Goal: Task Accomplishment & Management: Manage account settings

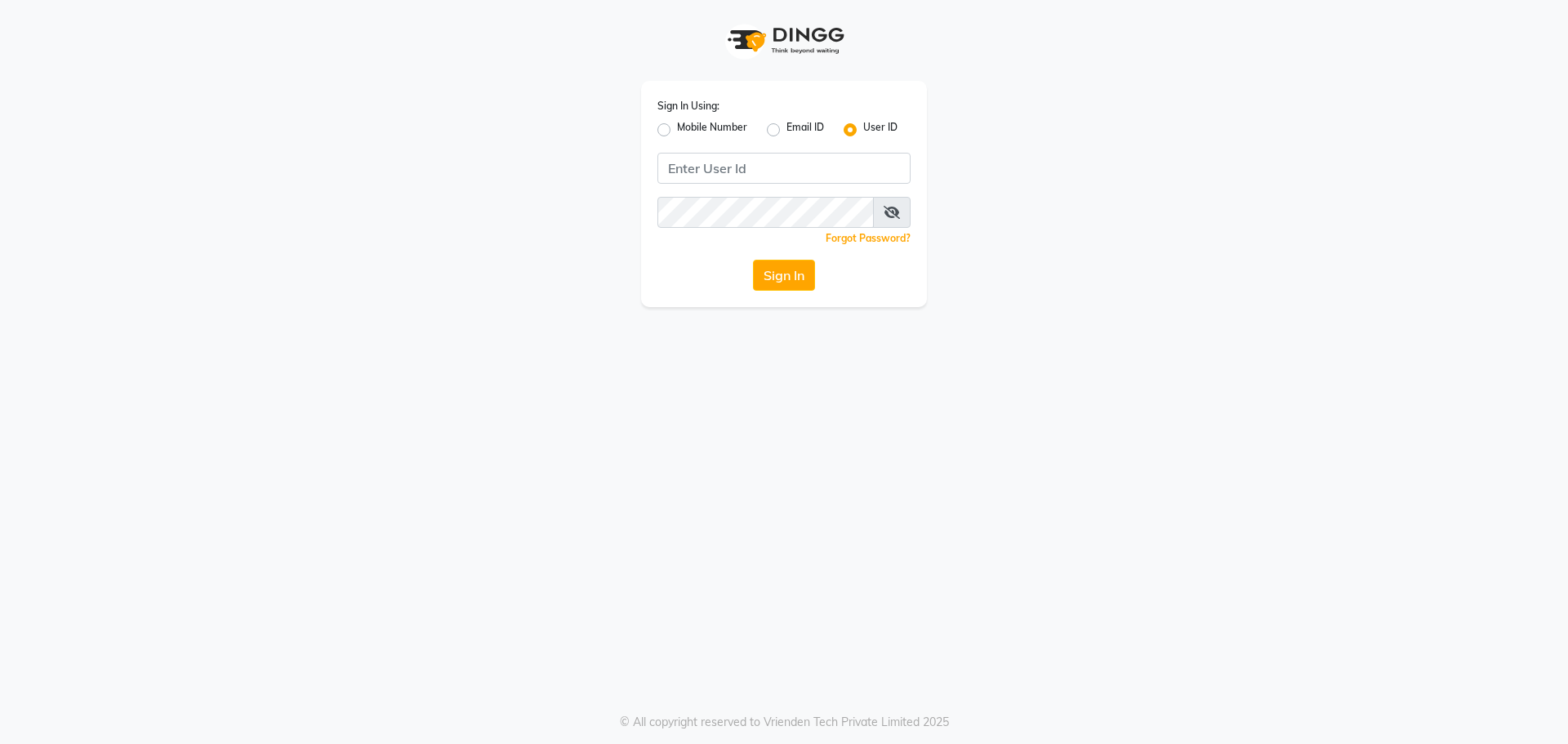
click at [677, 131] on label "Mobile Number" at bounding box center [712, 129] width 70 height 20
click at [677, 130] on input "Mobile Number" at bounding box center [682, 125] width 10 height 10
radio input "true"
radio input "false"
click at [731, 160] on input "Username" at bounding box center [811, 167] width 198 height 31
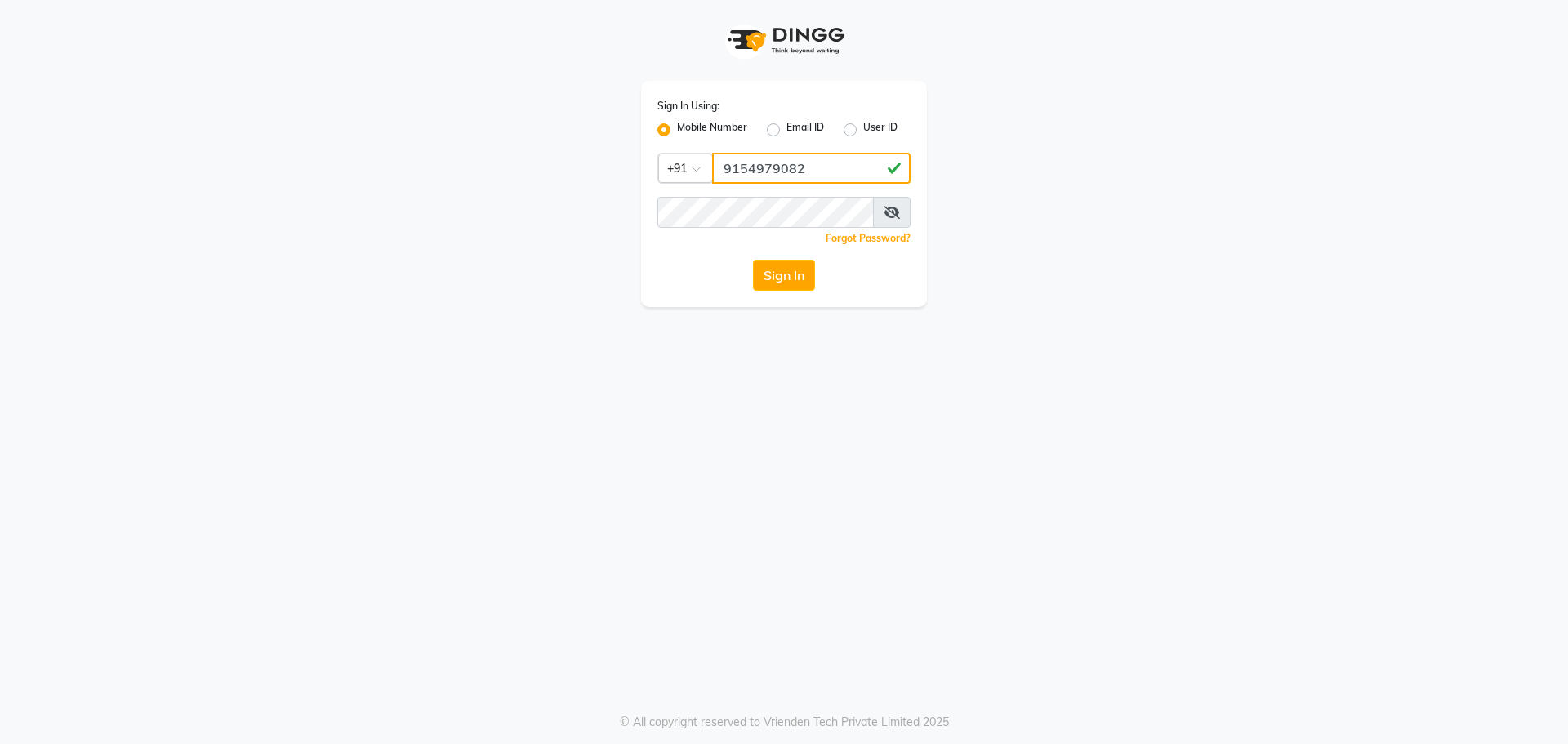
type input "9154979082"
click at [753, 260] on button "Sign In" at bounding box center [784, 275] width 62 height 31
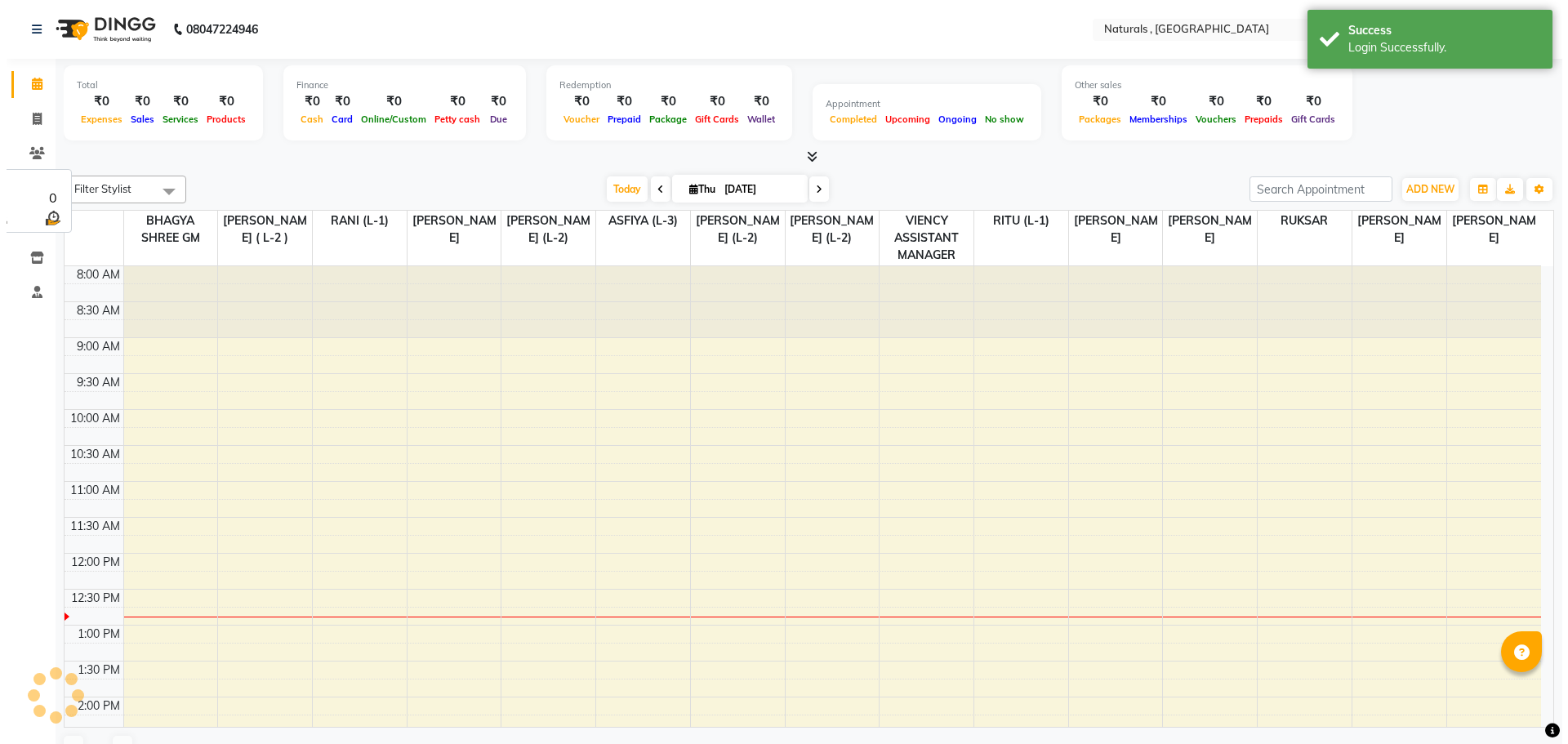
scroll to position [288, 0]
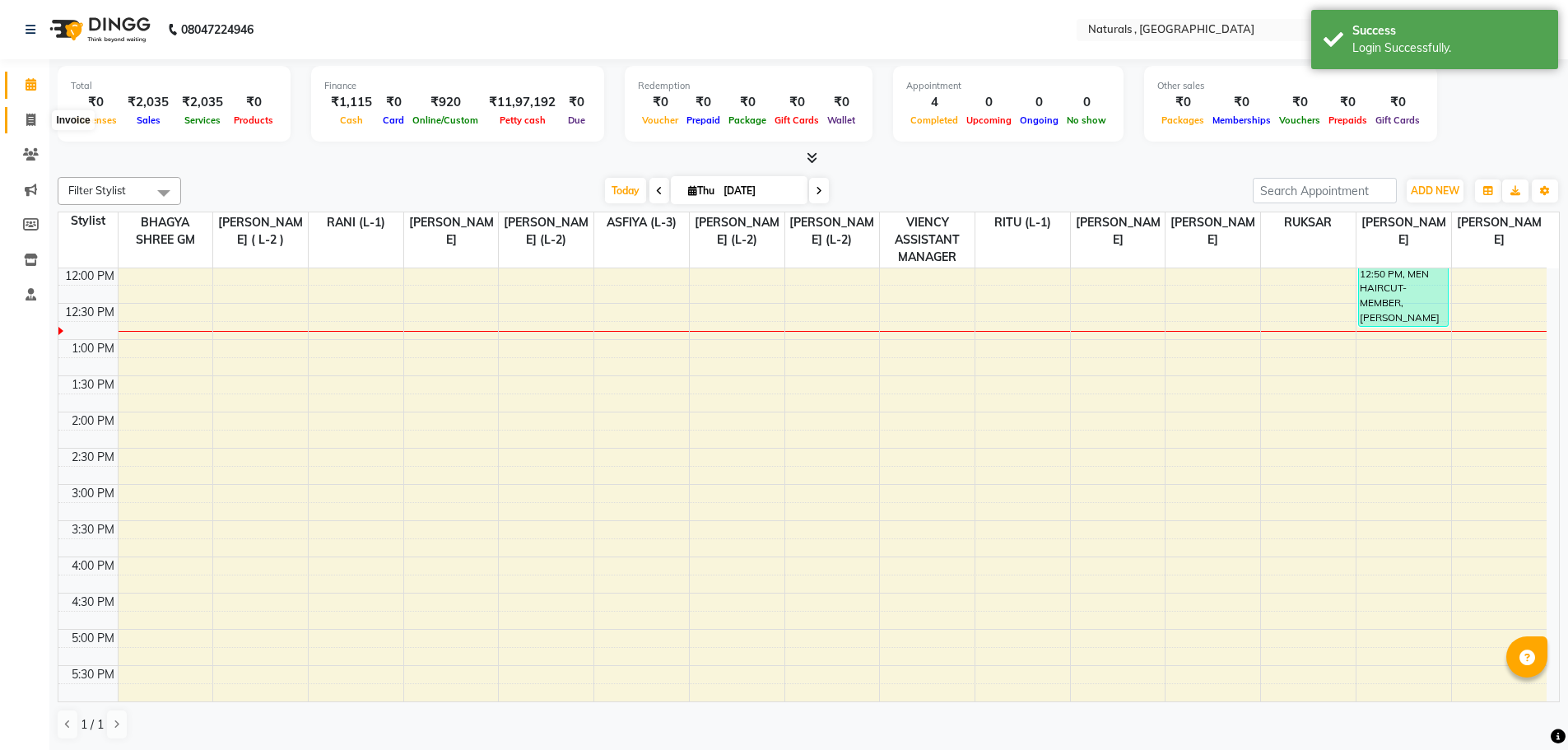
click at [29, 116] on icon at bounding box center [30, 119] width 9 height 12
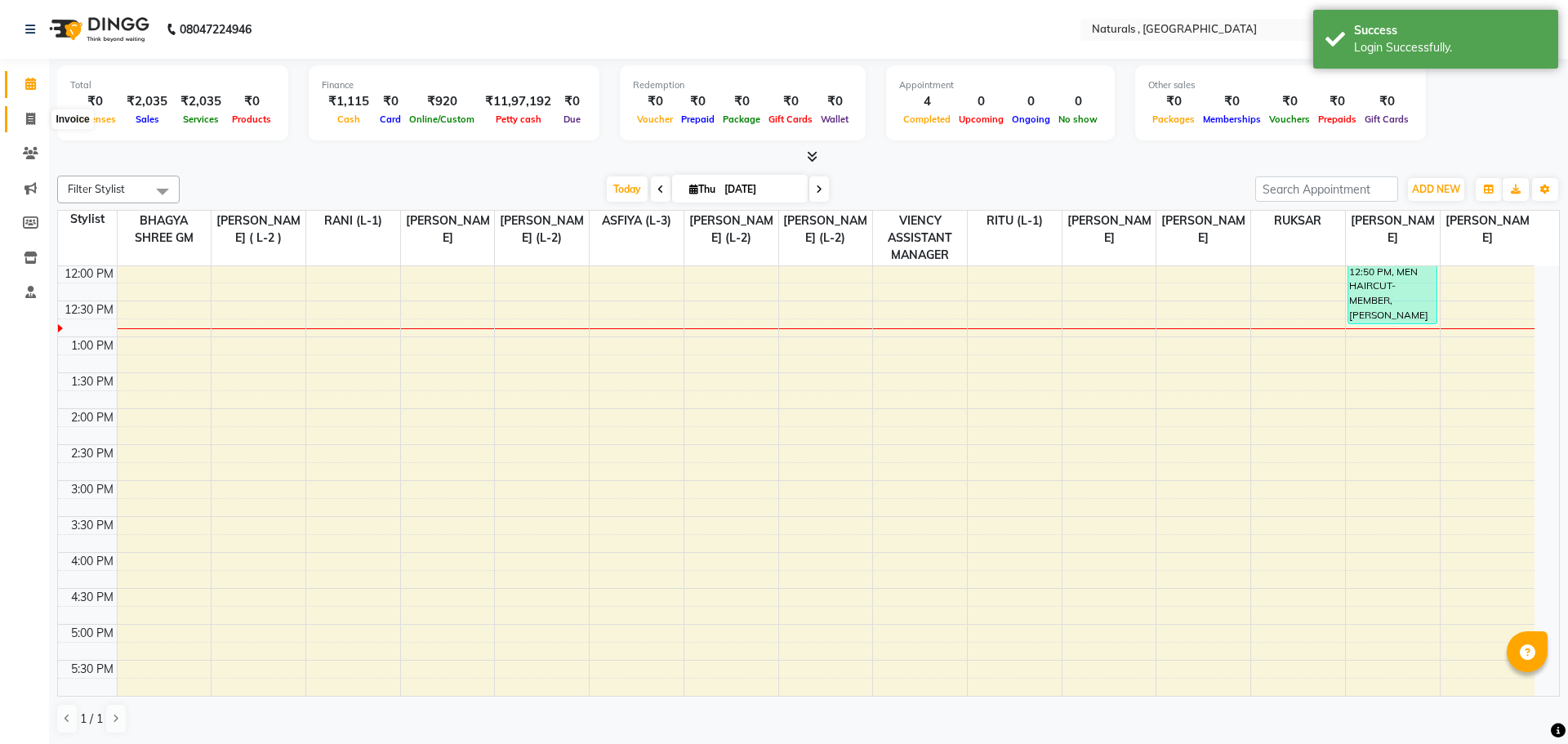
select select "service"
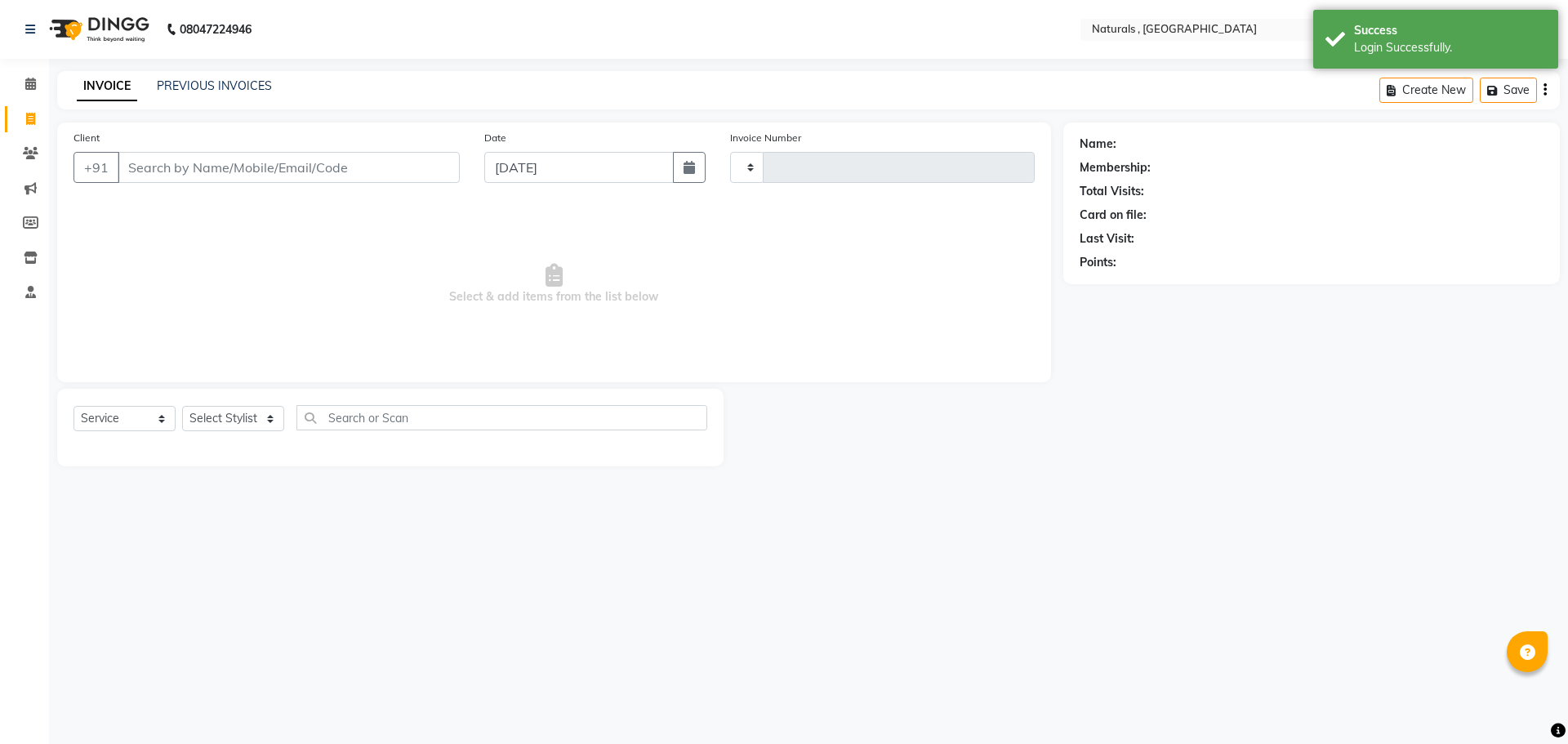
type input "3688"
select select "5818"
click at [289, 161] on input "Client" at bounding box center [288, 167] width 342 height 31
click at [223, 80] on link "PREVIOUS INVOICES" at bounding box center [214, 85] width 115 height 14
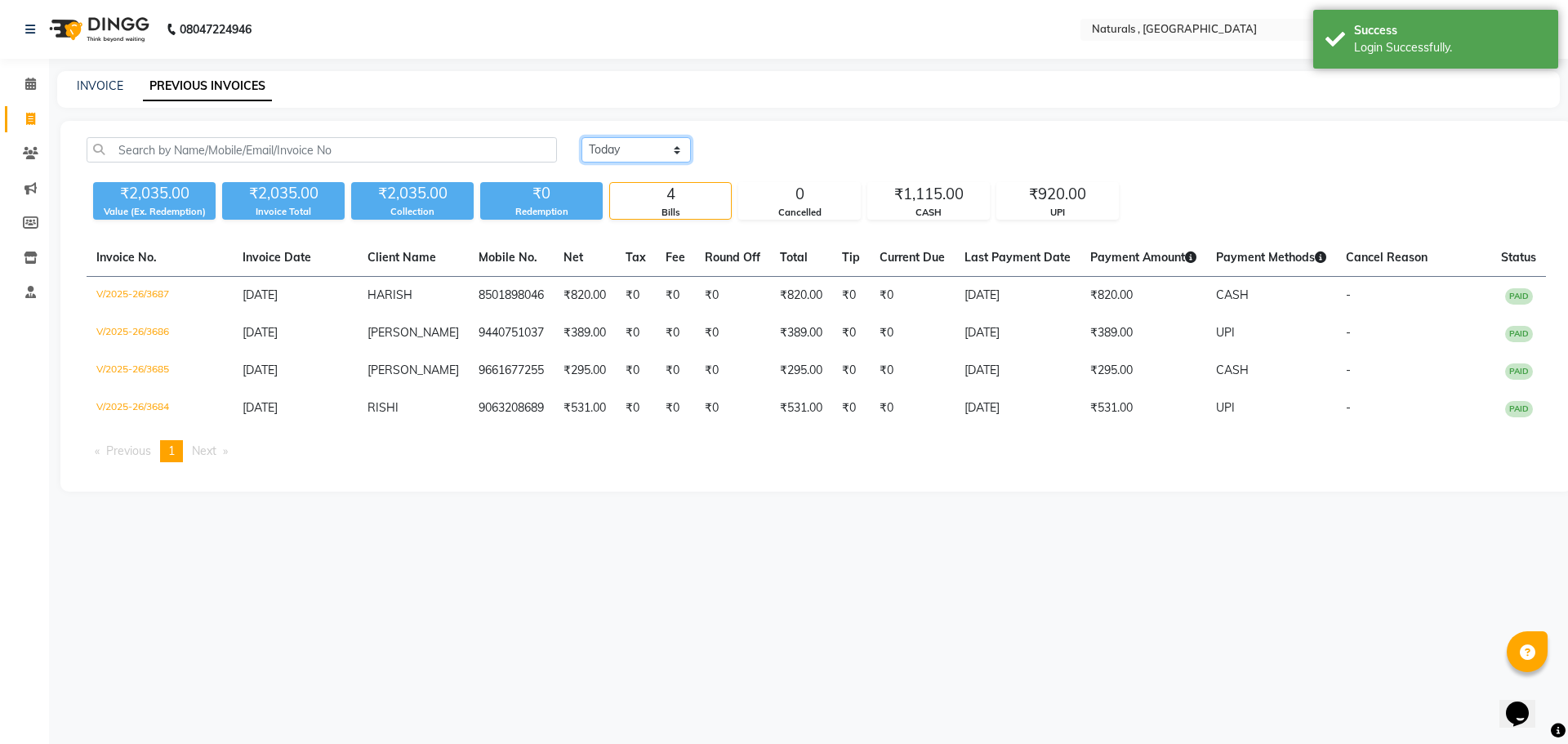
click at [647, 146] on select "Today Yesterday Custom Range" at bounding box center [636, 149] width 109 height 26
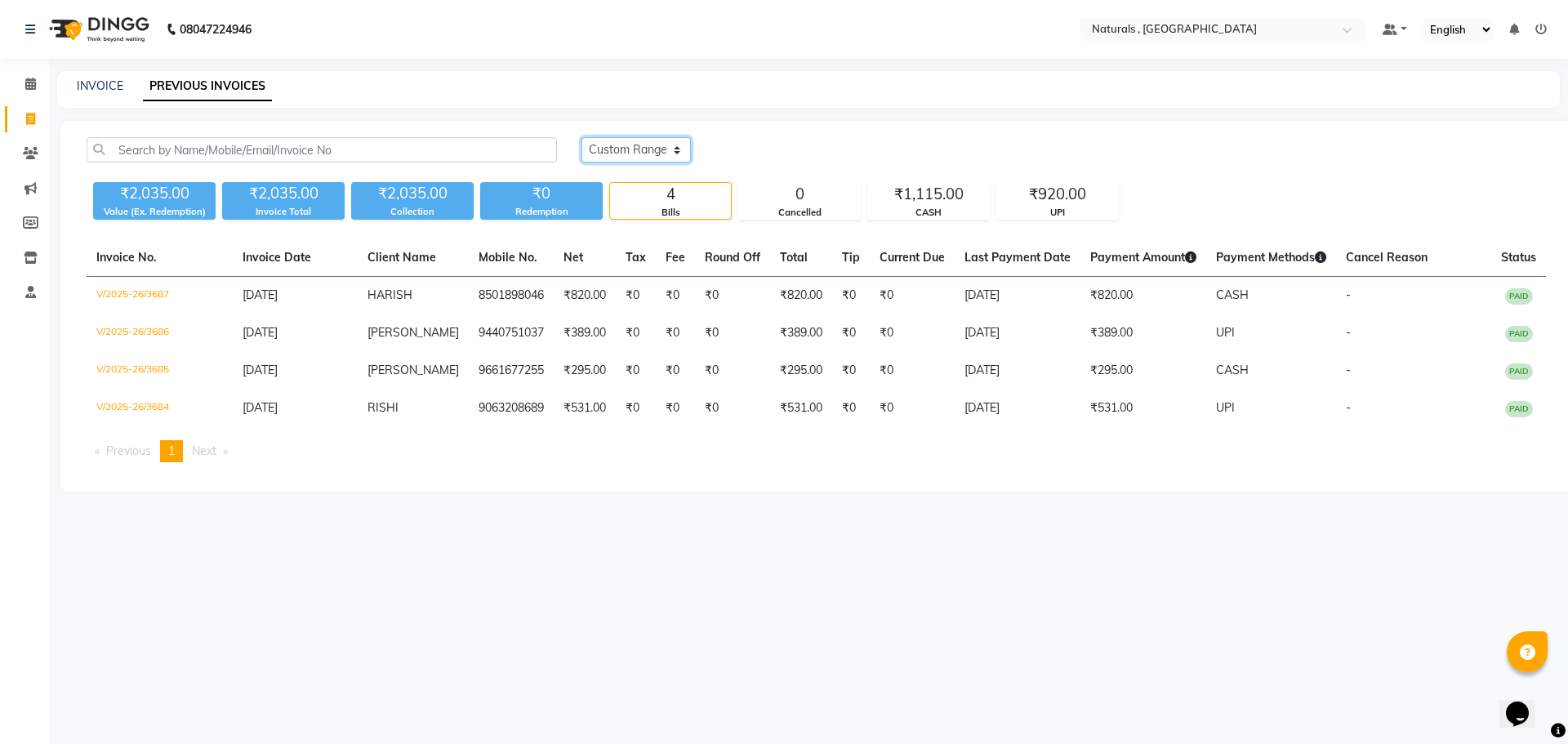
click at [582, 137] on select "Today Yesterday Custom Range" at bounding box center [636, 149] width 109 height 26
click at [671, 147] on select "Today Yesterday Custom Range" at bounding box center [643, 150] width 123 height 26
select select "yesterday"
click at [582, 138] on select "Today Yesterday Custom Range" at bounding box center [643, 150] width 123 height 26
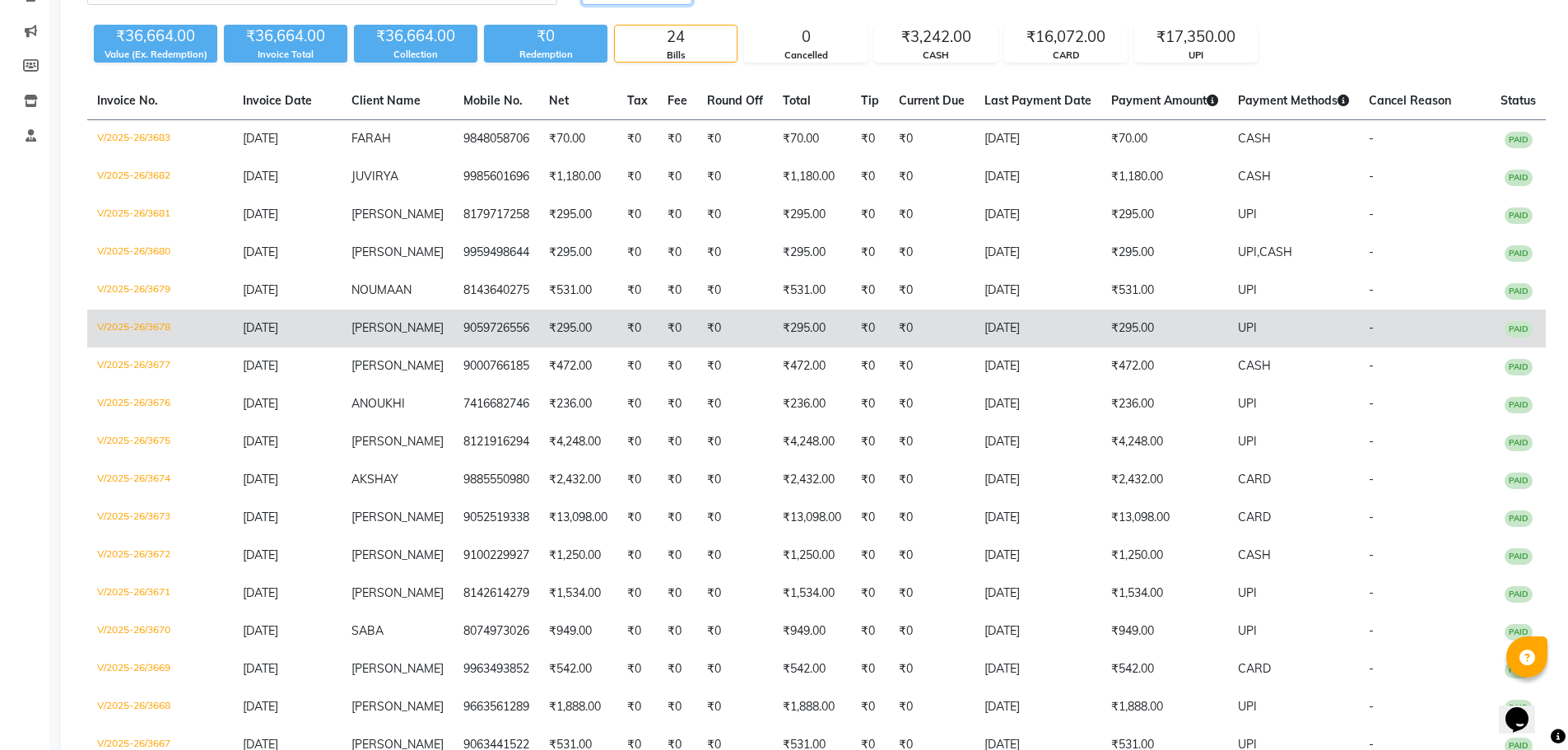
scroll to position [165, 0]
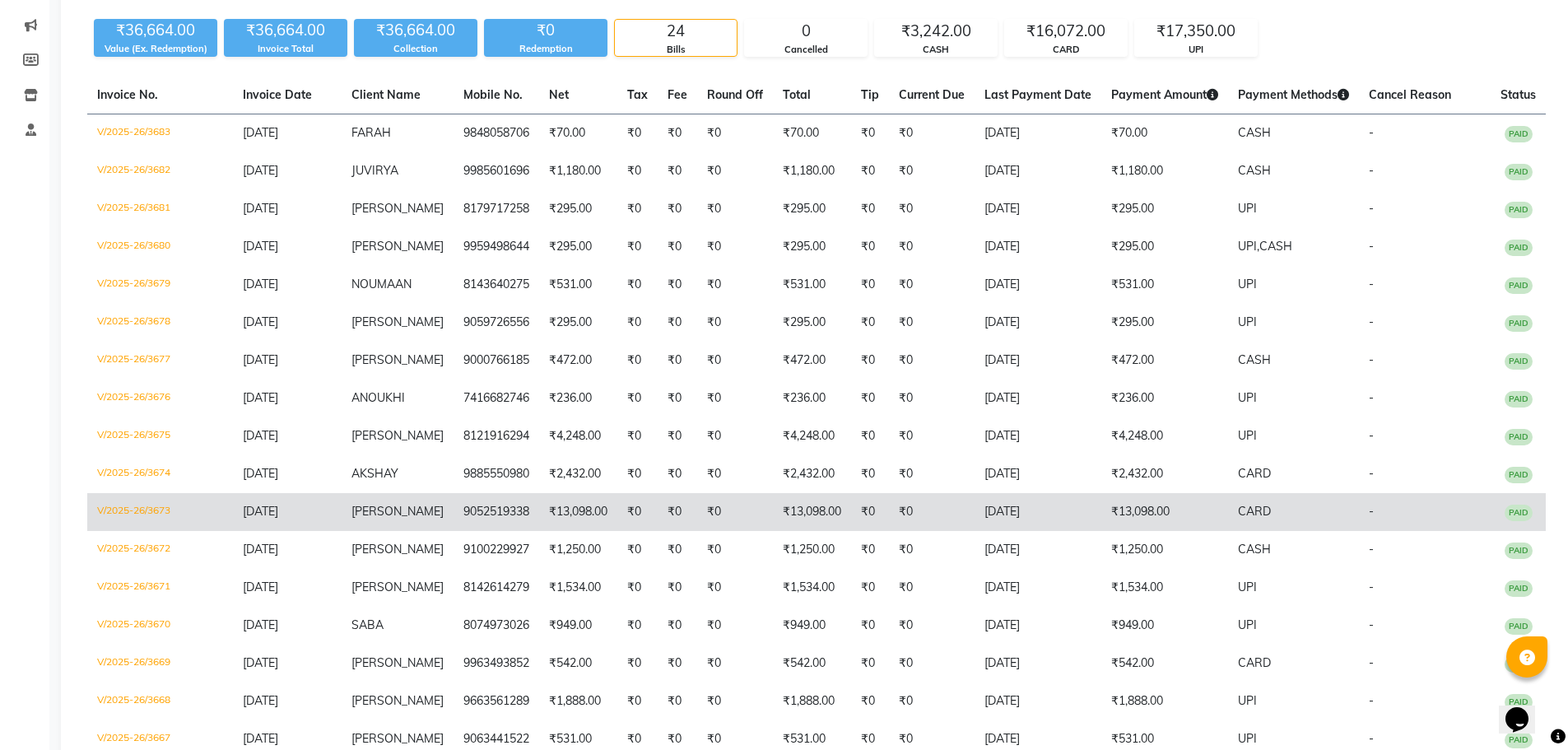
click at [144, 506] on td "V/2025-26/3673" at bounding box center [160, 511] width 146 height 37
click at [148, 511] on td "V/2025-26/3673" at bounding box center [160, 511] width 146 height 37
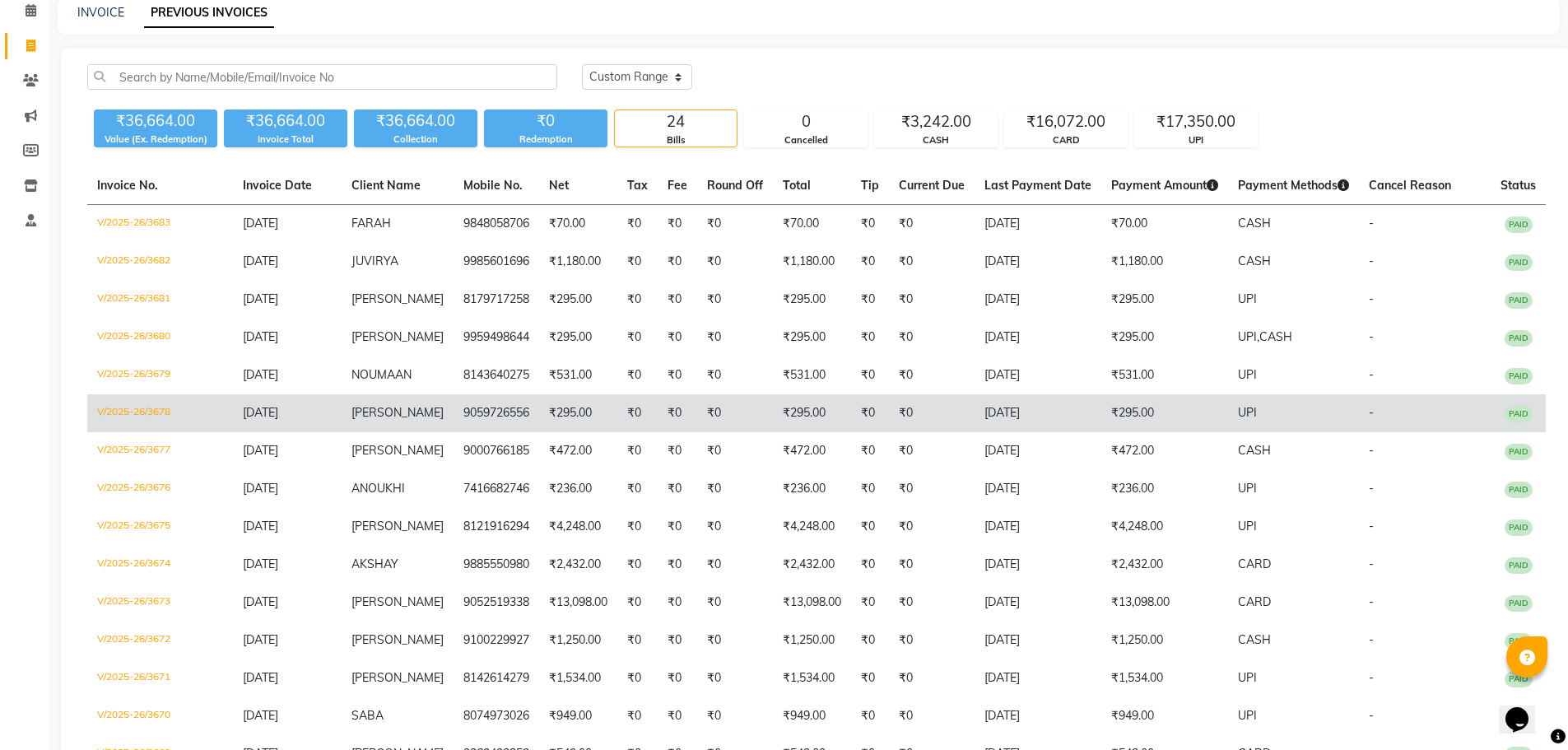
scroll to position [0, 0]
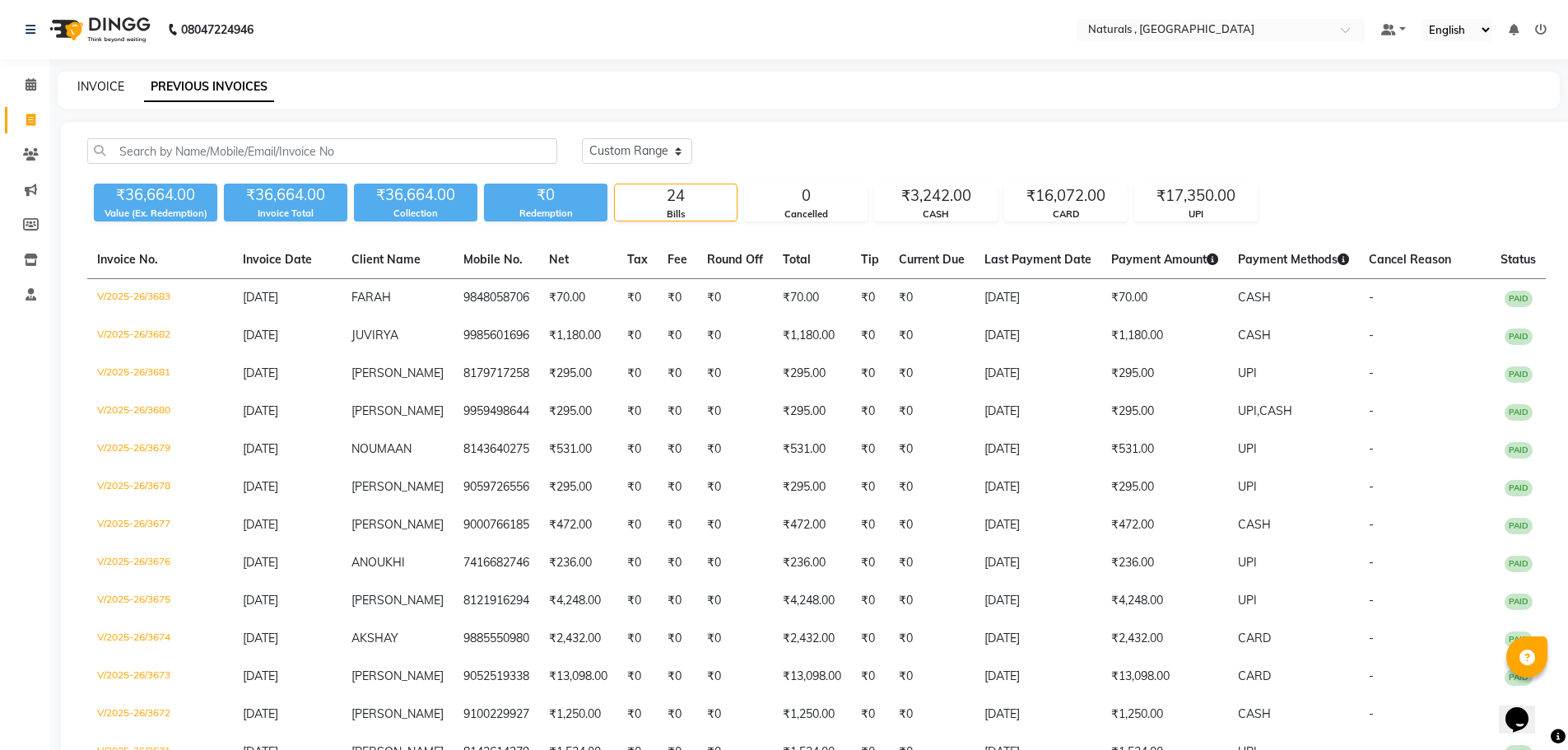
click at [86, 88] on link "INVOICE" at bounding box center [101, 85] width 47 height 14
select select "service"
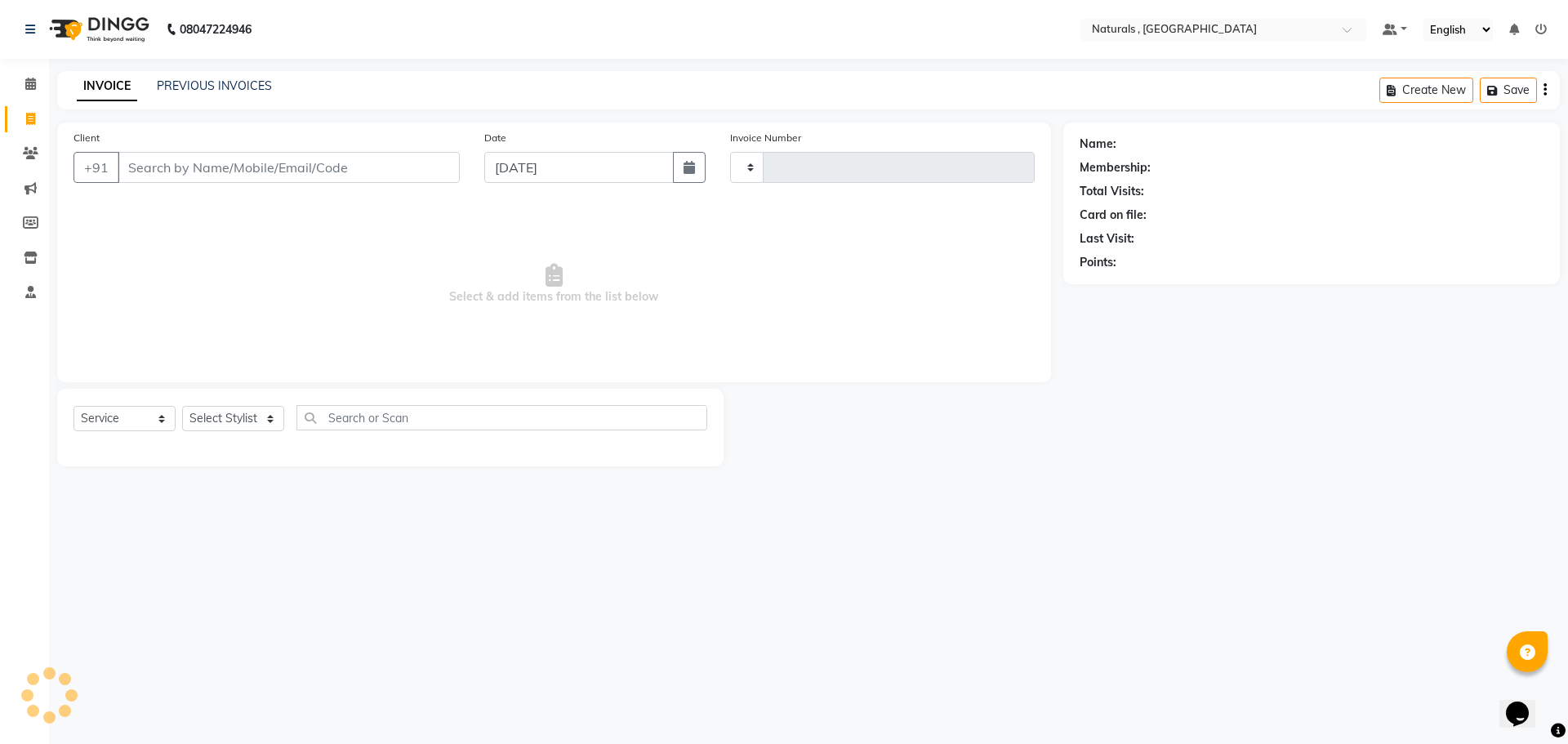
type input "3688"
select select "5818"
click at [243, 81] on link "PREVIOUS INVOICES" at bounding box center [214, 85] width 115 height 14
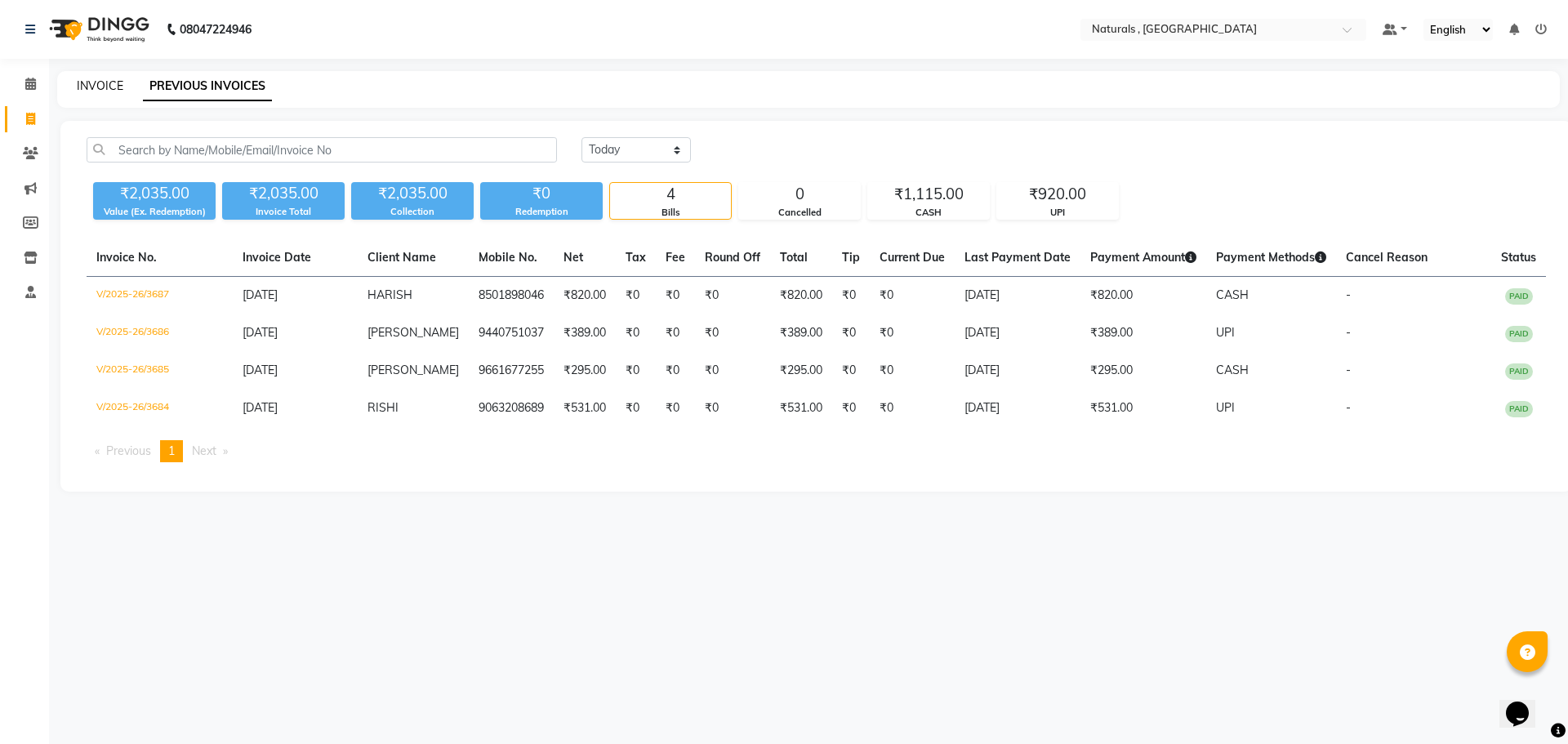
click at [79, 82] on link "INVOICE" at bounding box center [100, 85] width 47 height 14
select select "5818"
select select "service"
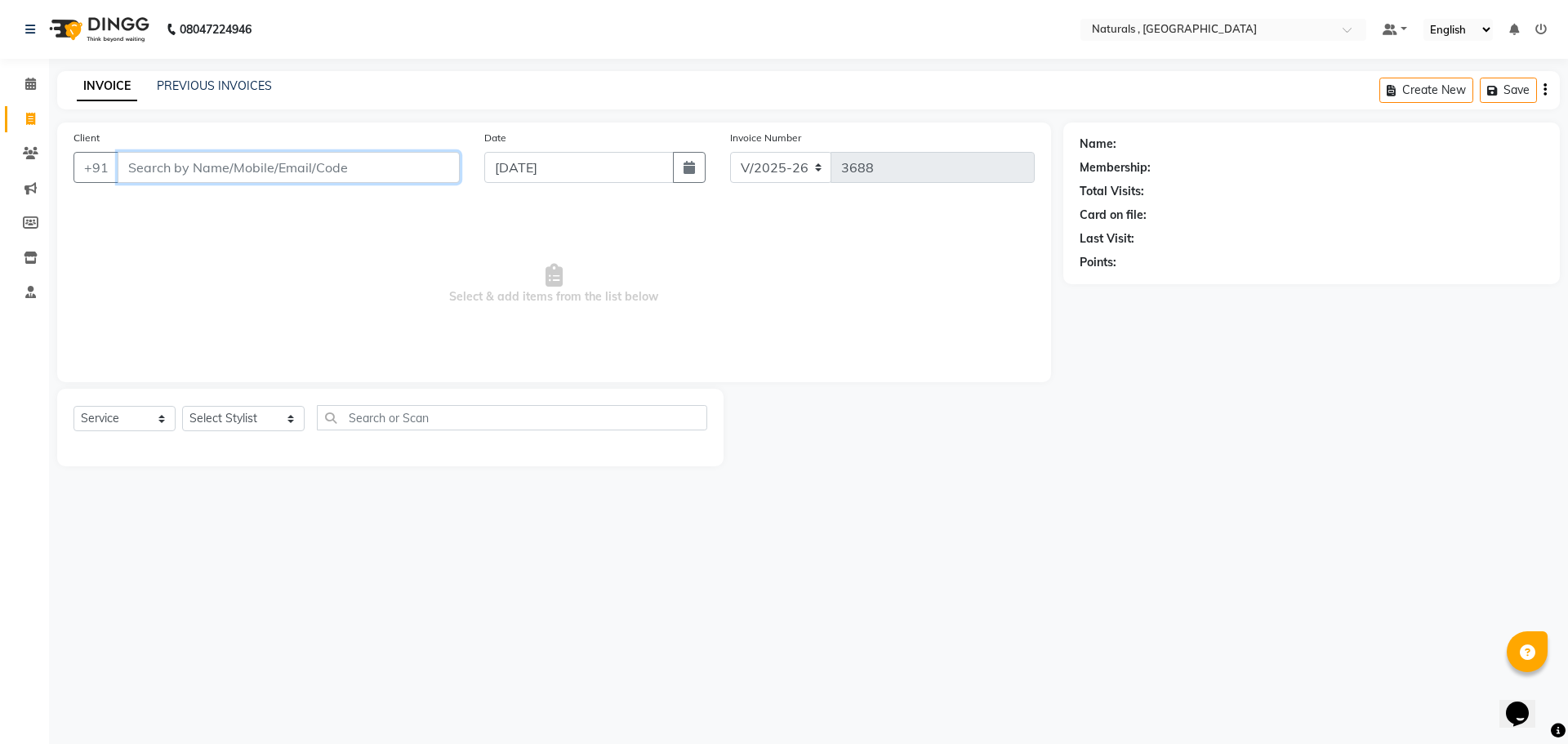
click at [280, 164] on input "Client" at bounding box center [288, 167] width 342 height 31
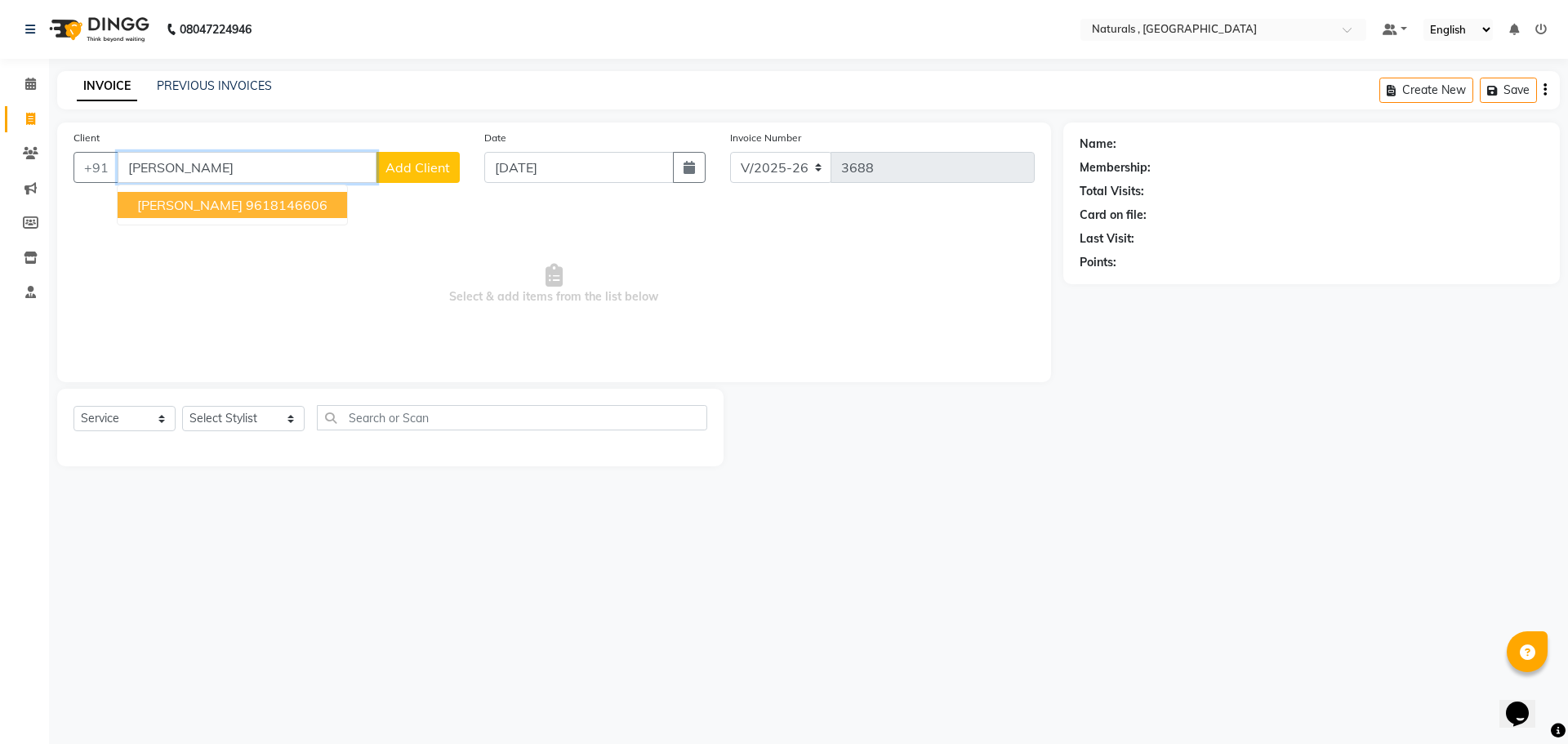
click at [255, 209] on ngb-highlight "9618146606" at bounding box center [287, 205] width 82 height 16
type input "9618146606"
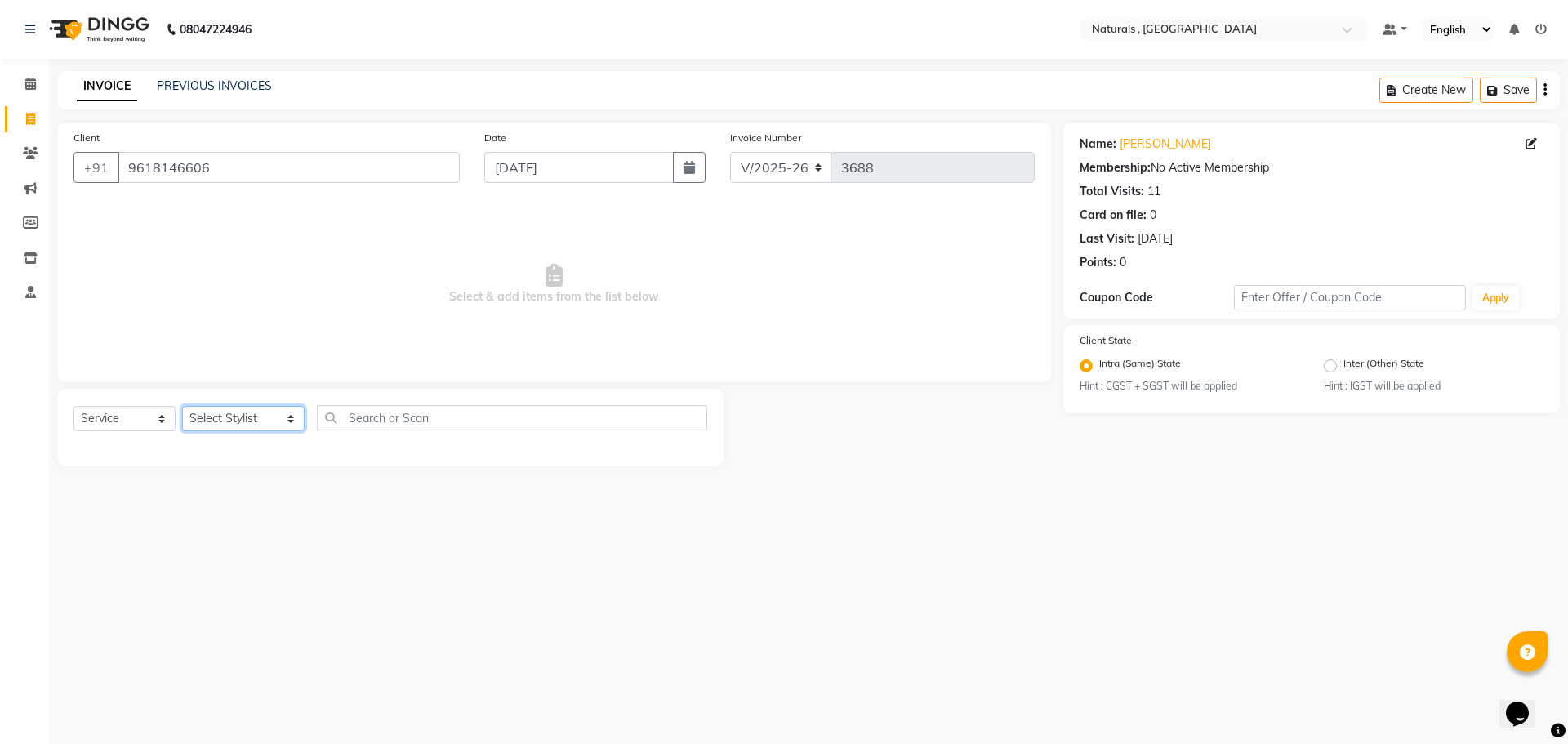
click at [261, 425] on select "Select Stylist ASFIYA (L-3) BHAGYA SHREE GM JAGDISH (L-2) KARIM ( L-2 ) MEHARBA…" at bounding box center [243, 418] width 123 height 26
click at [977, 566] on div "08047224946 Select Location × Naturals , Vijay Nagar Colony Default Panel My Pa…" at bounding box center [784, 372] width 1568 height 744
click at [280, 417] on select "Select Stylist ASFIYA (L-3) BHAGYA SHREE GM JAGDISH (L-2) KARIM ( L-2 ) MEHARBA…" at bounding box center [243, 418] width 123 height 26
select select "45000"
click at [182, 405] on select "Select Stylist ASFIYA (L-3) BHAGYA SHREE GM JAGDISH (L-2) KARIM ( L-2 ) MEHARBA…" at bounding box center [243, 418] width 123 height 26
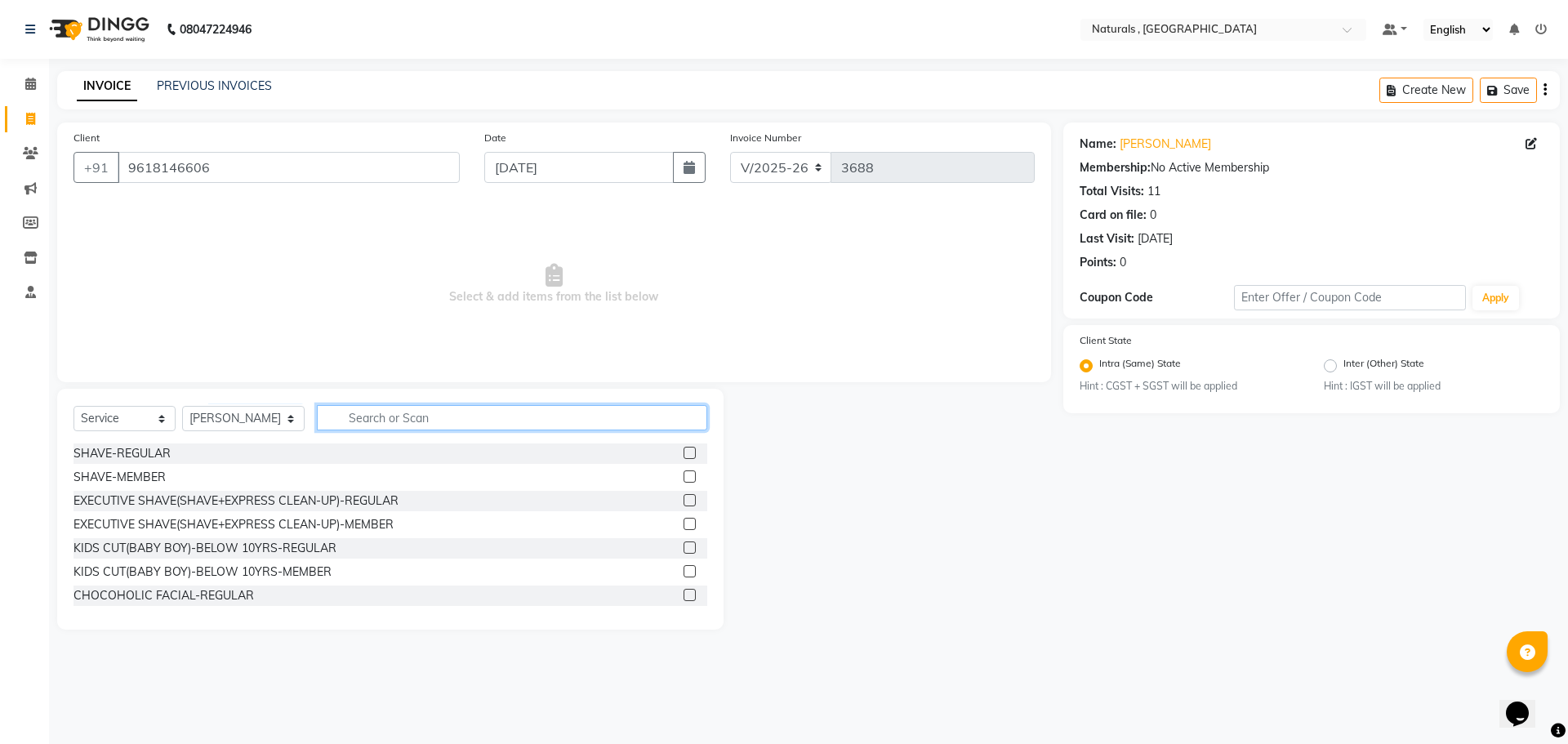
click at [466, 407] on input "text" at bounding box center [512, 418] width 391 height 26
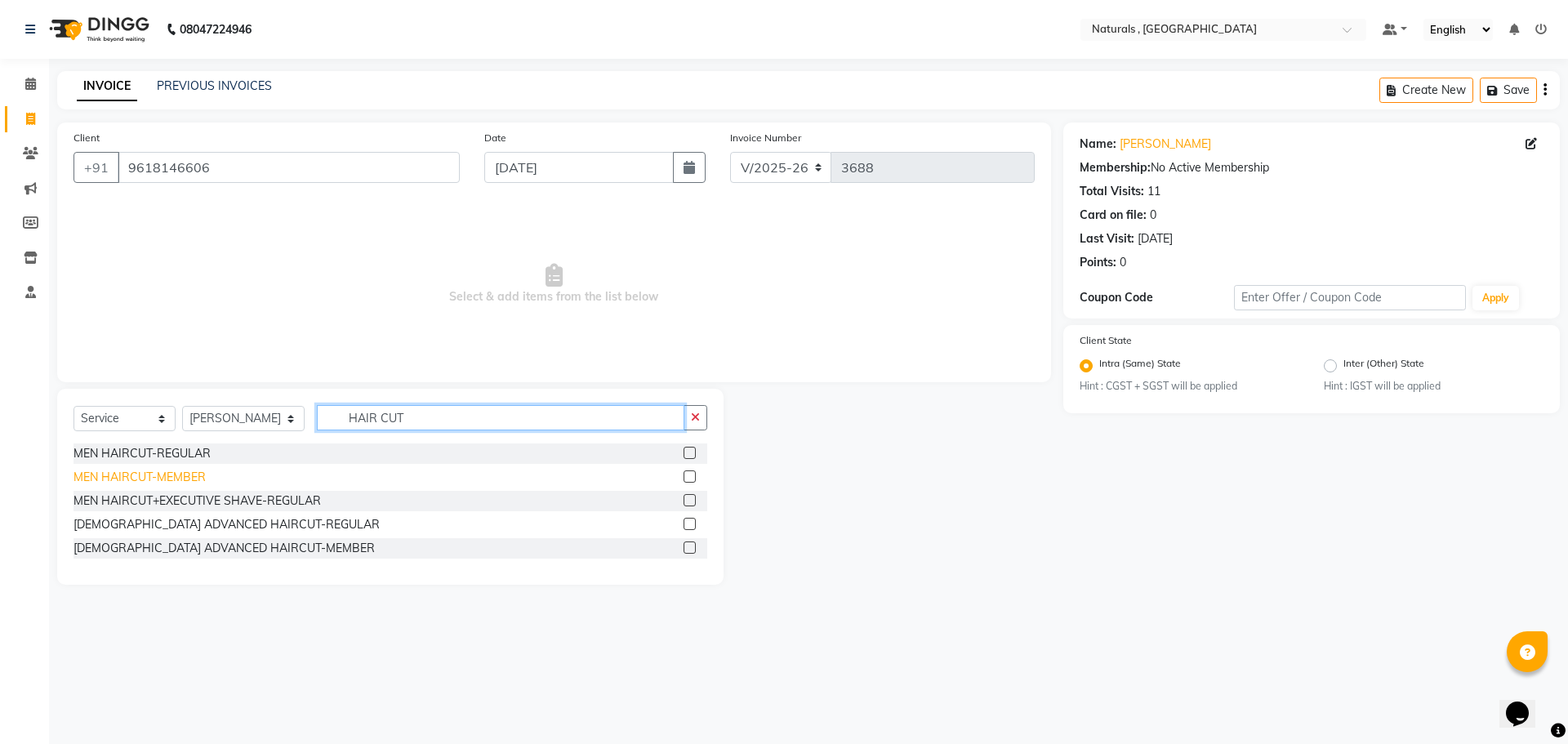
type input "HAIR CUT"
click at [141, 483] on div "MEN HAIRCUT-MEMBER" at bounding box center [139, 477] width 132 height 17
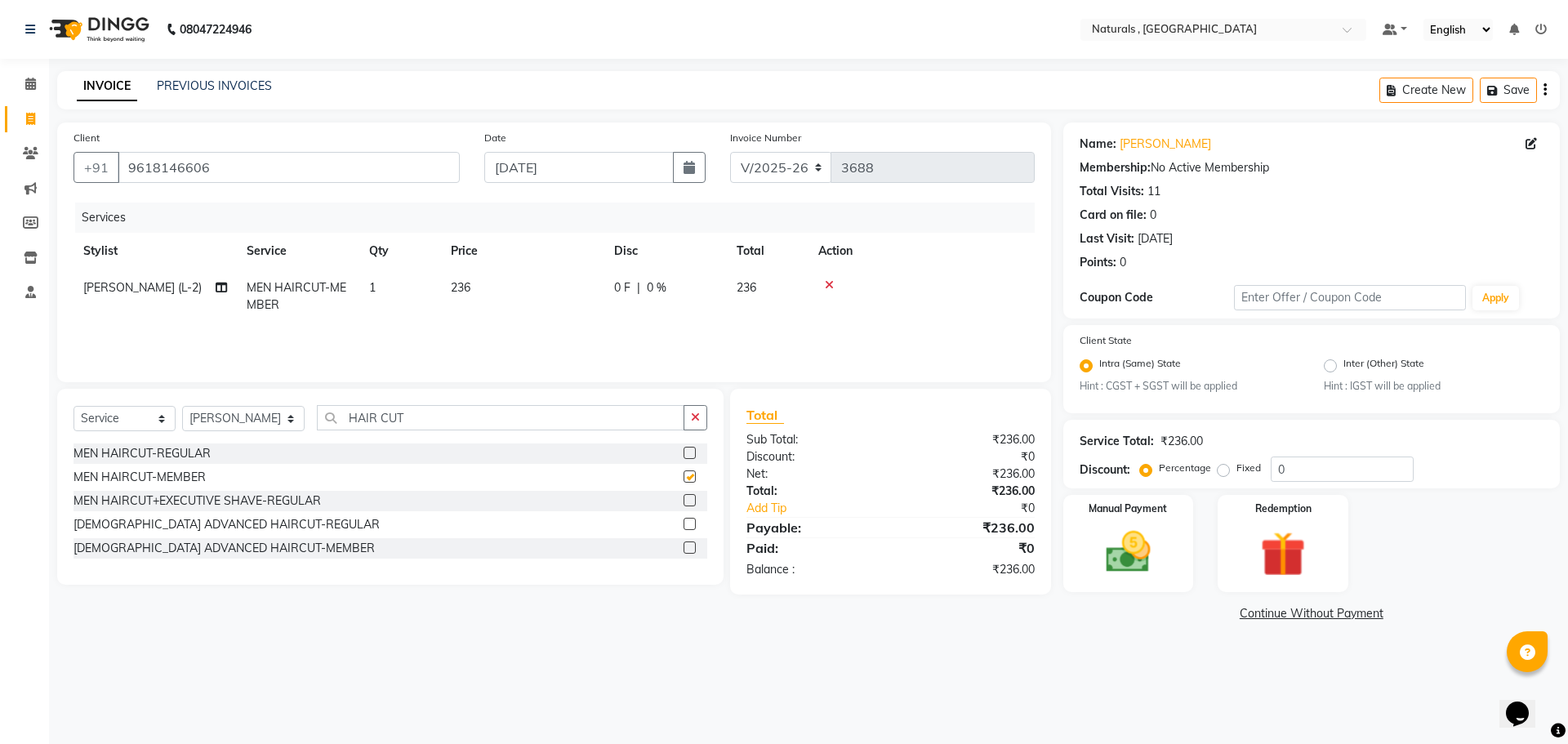
checkbox input "false"
click at [463, 422] on input "HAIR CUT" at bounding box center [501, 418] width 368 height 26
click at [464, 423] on input "HAIR CUT" at bounding box center [501, 418] width 368 height 26
click at [465, 424] on input "HAIR CUT" at bounding box center [501, 418] width 368 height 26
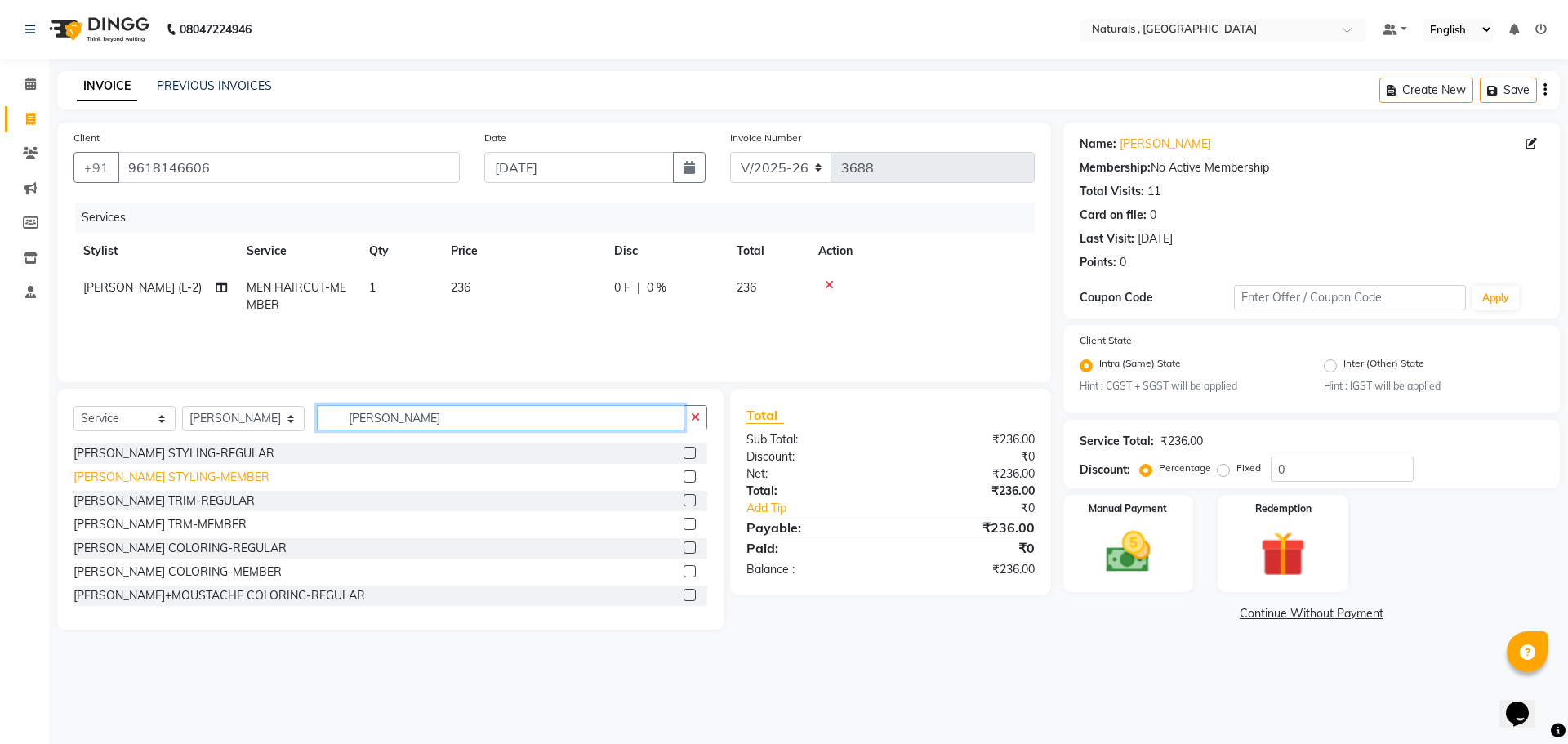
type input "BEARD"
click at [173, 484] on div "[PERSON_NAME] STYLING-MEMBER" at bounding box center [171, 477] width 196 height 17
checkbox input "false"
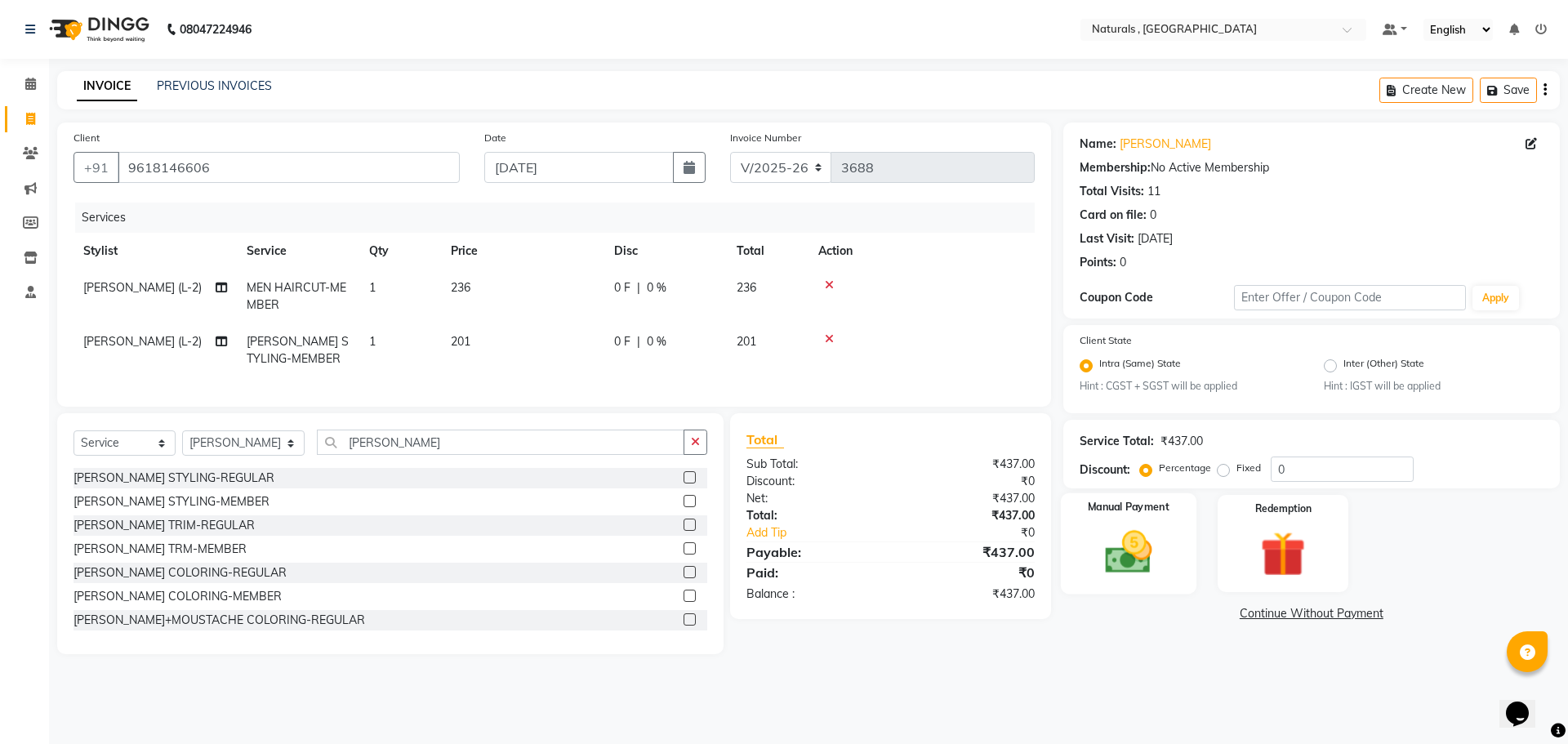
click at [1156, 558] on img at bounding box center [1128, 553] width 76 height 54
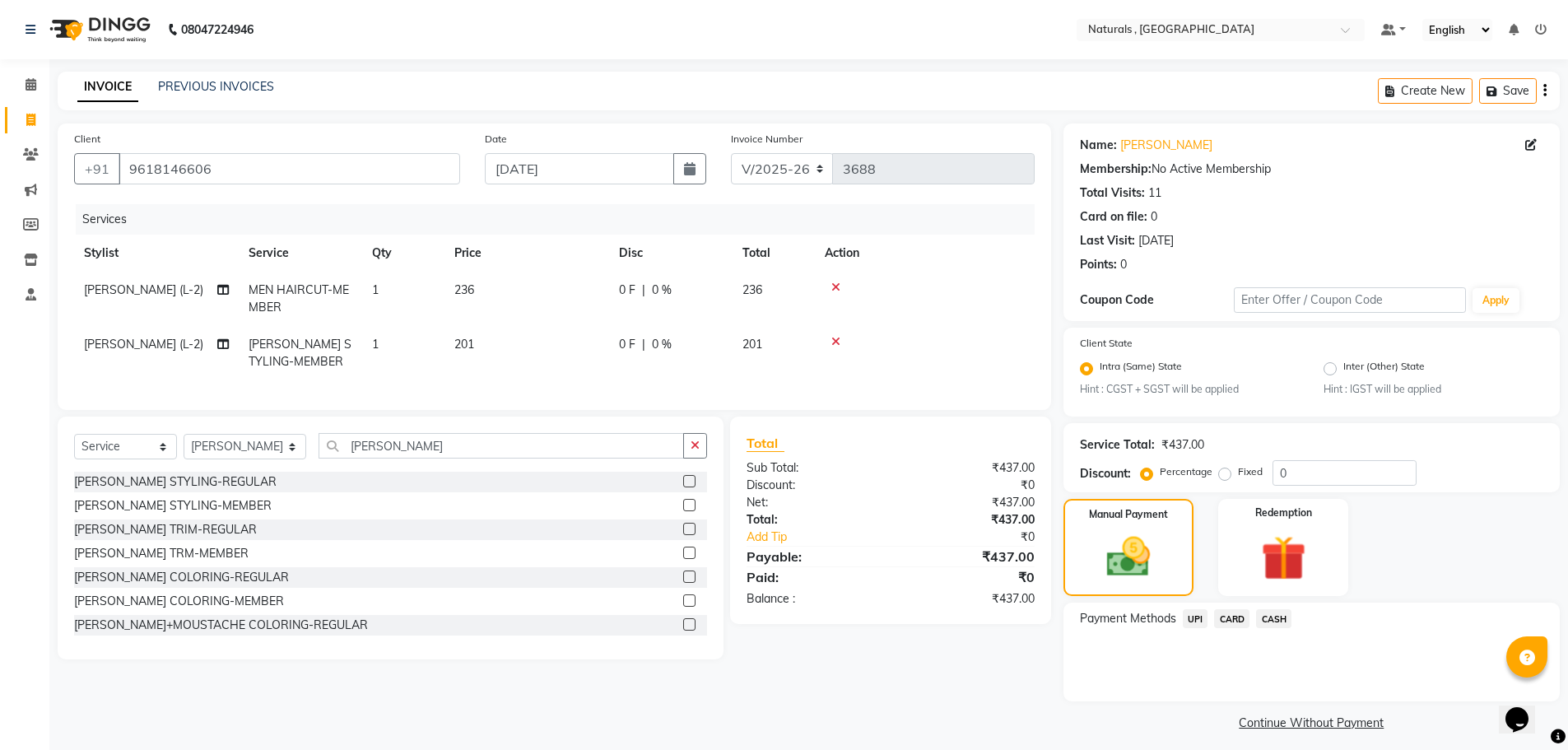
click at [1195, 617] on span "UPI" at bounding box center [1196, 619] width 26 height 19
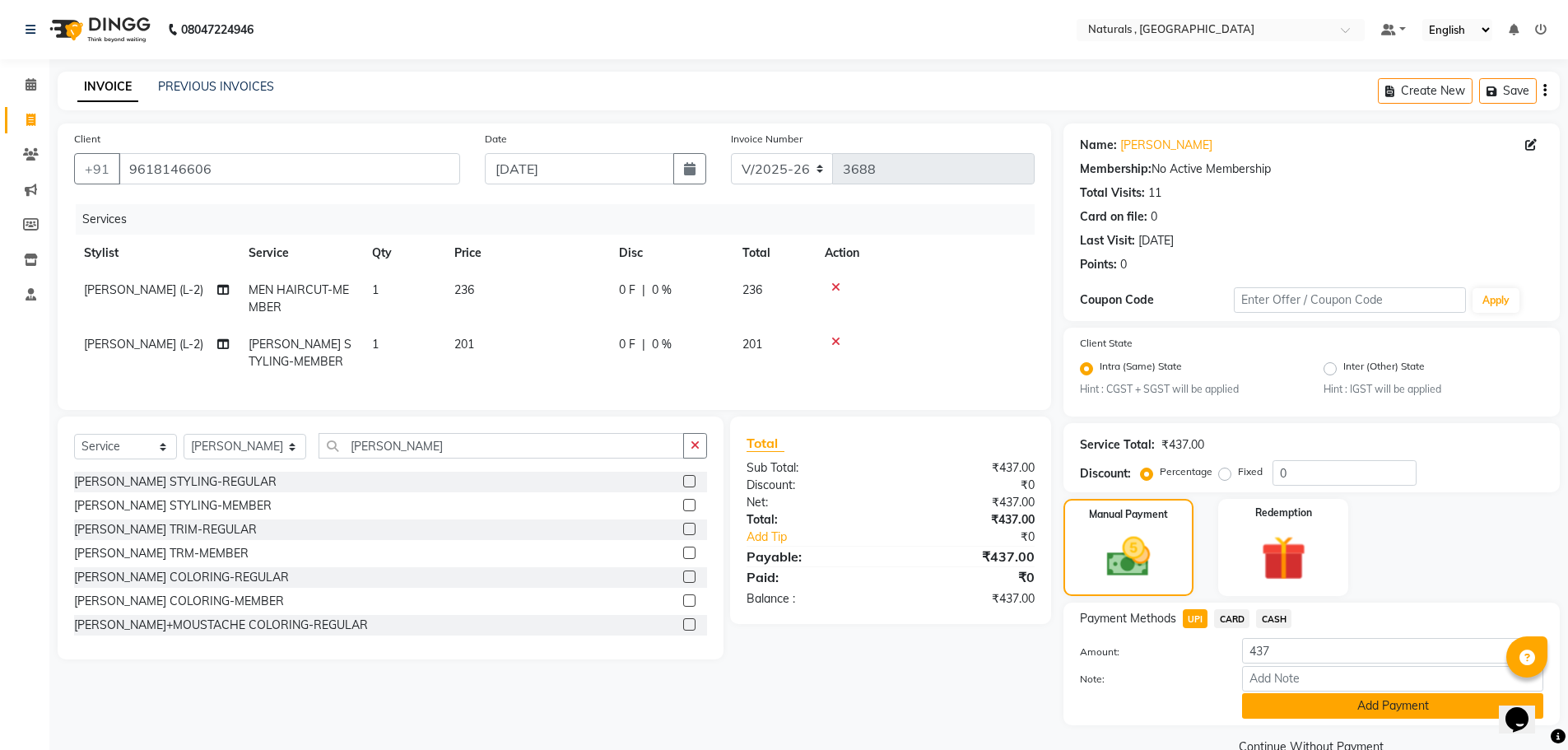
click at [1342, 710] on button "Add Payment" at bounding box center [1393, 705] width 301 height 26
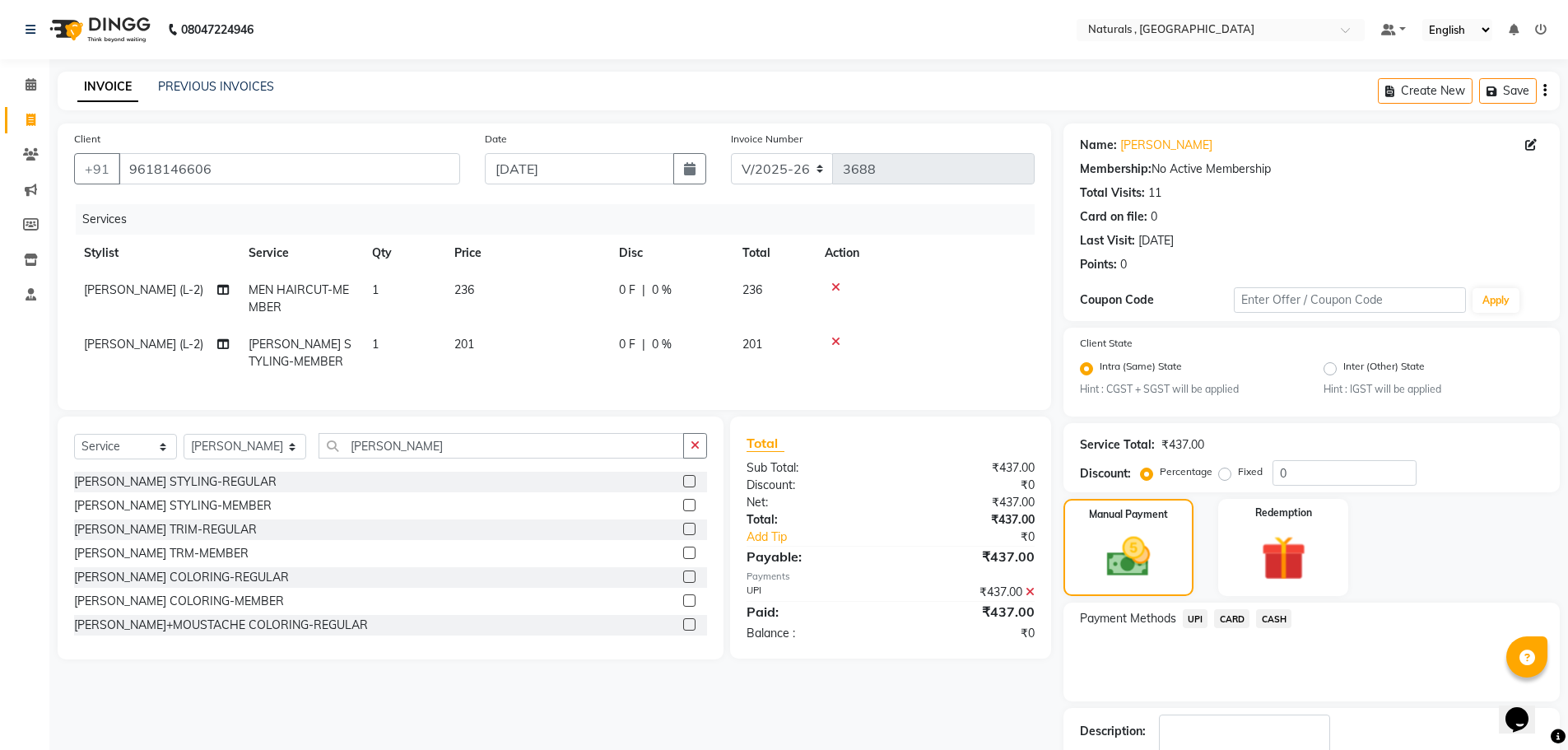
scroll to position [103, 0]
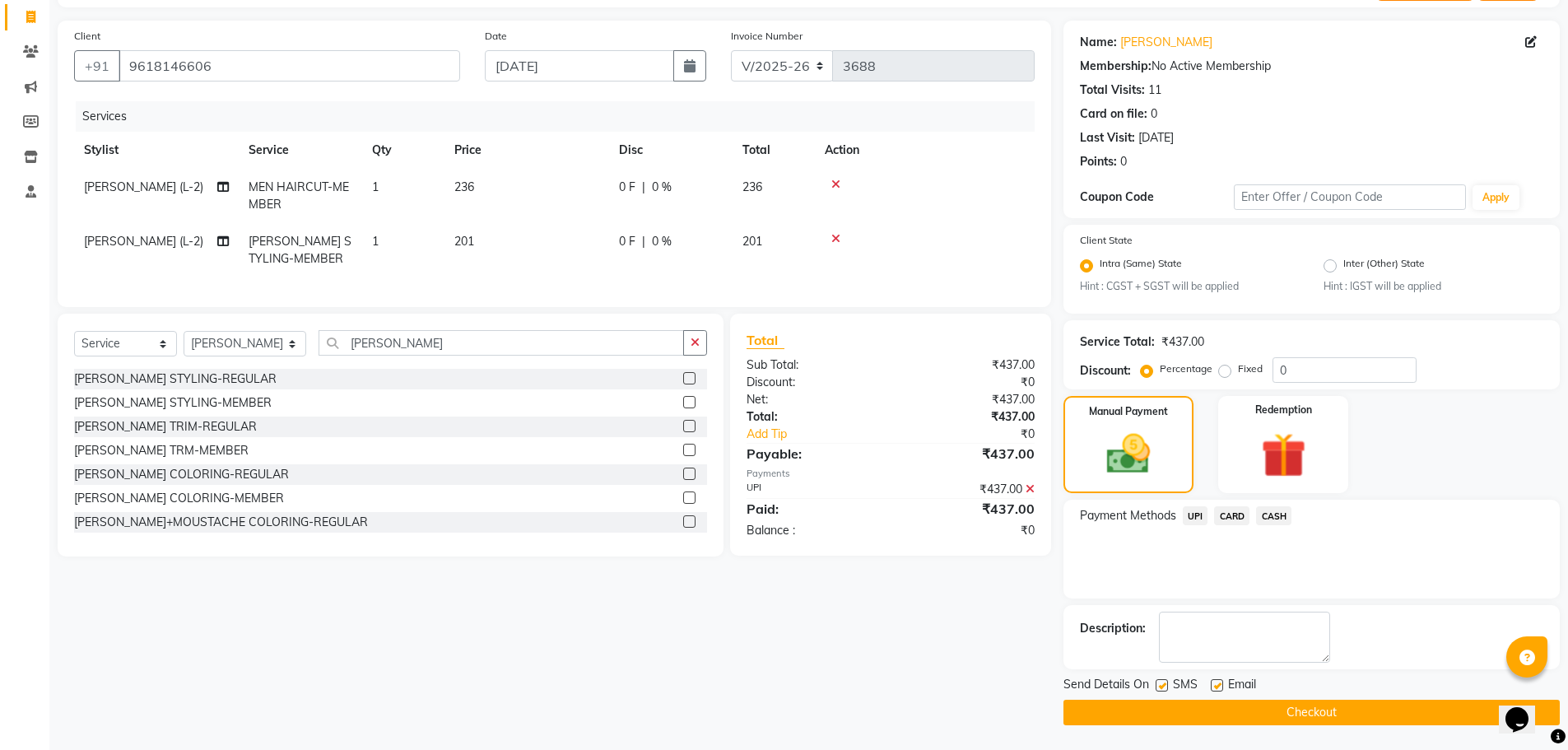
click at [1325, 715] on button "Checkout" at bounding box center [1311, 712] width 496 height 26
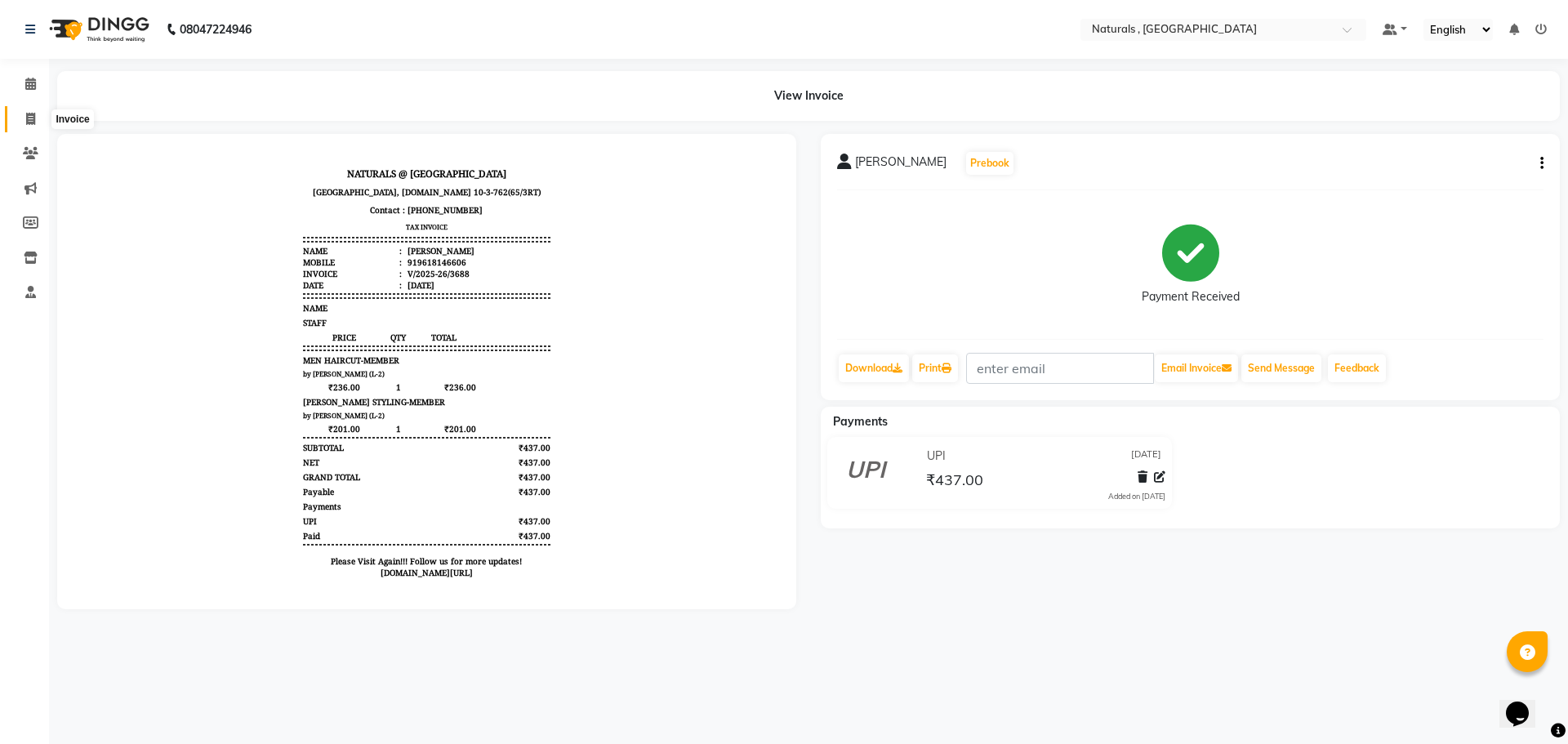
click at [31, 118] on icon at bounding box center [30, 118] width 9 height 12
select select "5818"
select select "service"
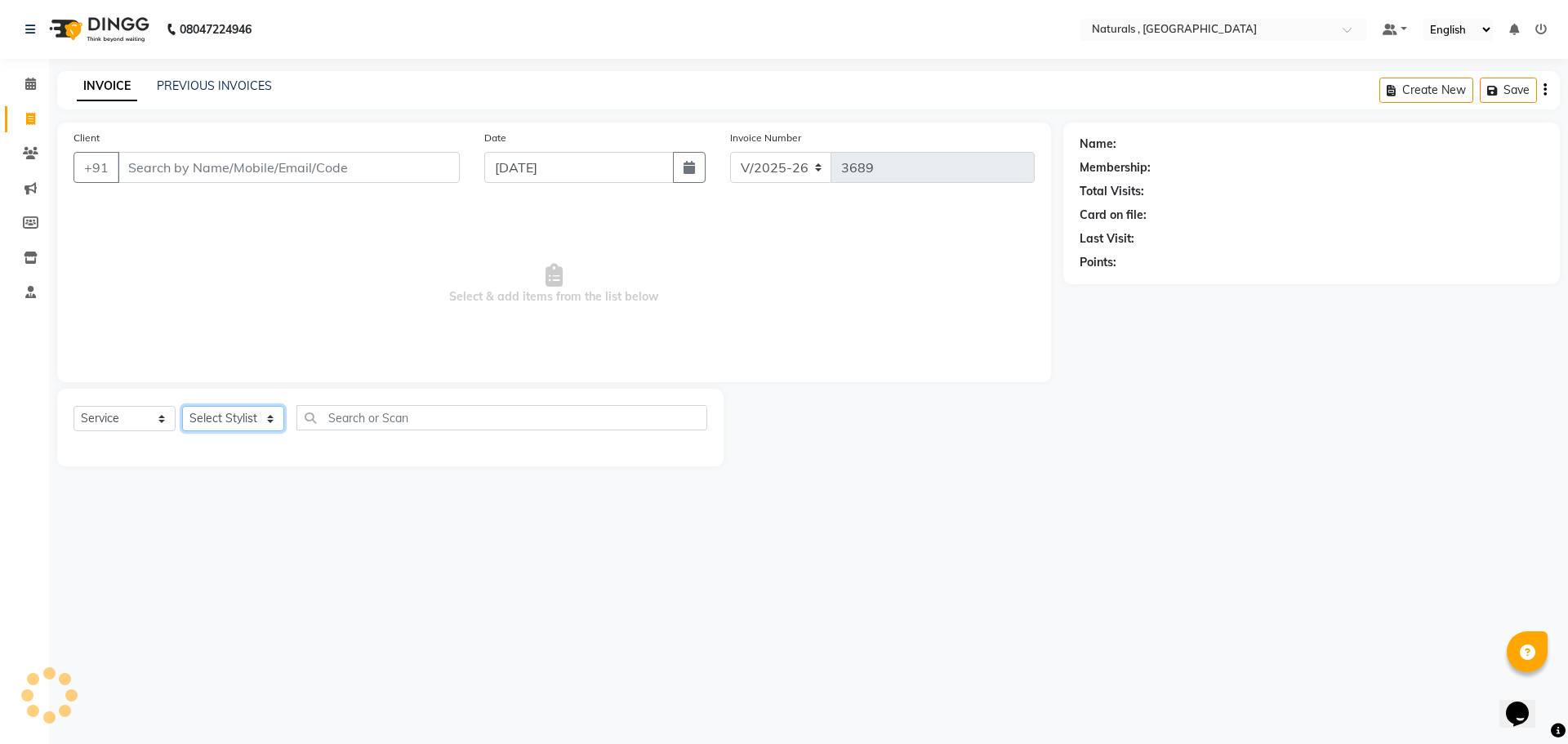
click at [278, 422] on select "Select Stylist" at bounding box center [232, 418] width 102 height 26
select select "57907"
click at [182, 405] on select "Select Stylist ASFIYA (L-3) BHAGYA SHREE GM JAGDISH (L-2) KARIM ( L-2 ) MEHARBA…" at bounding box center [243, 418] width 123 height 26
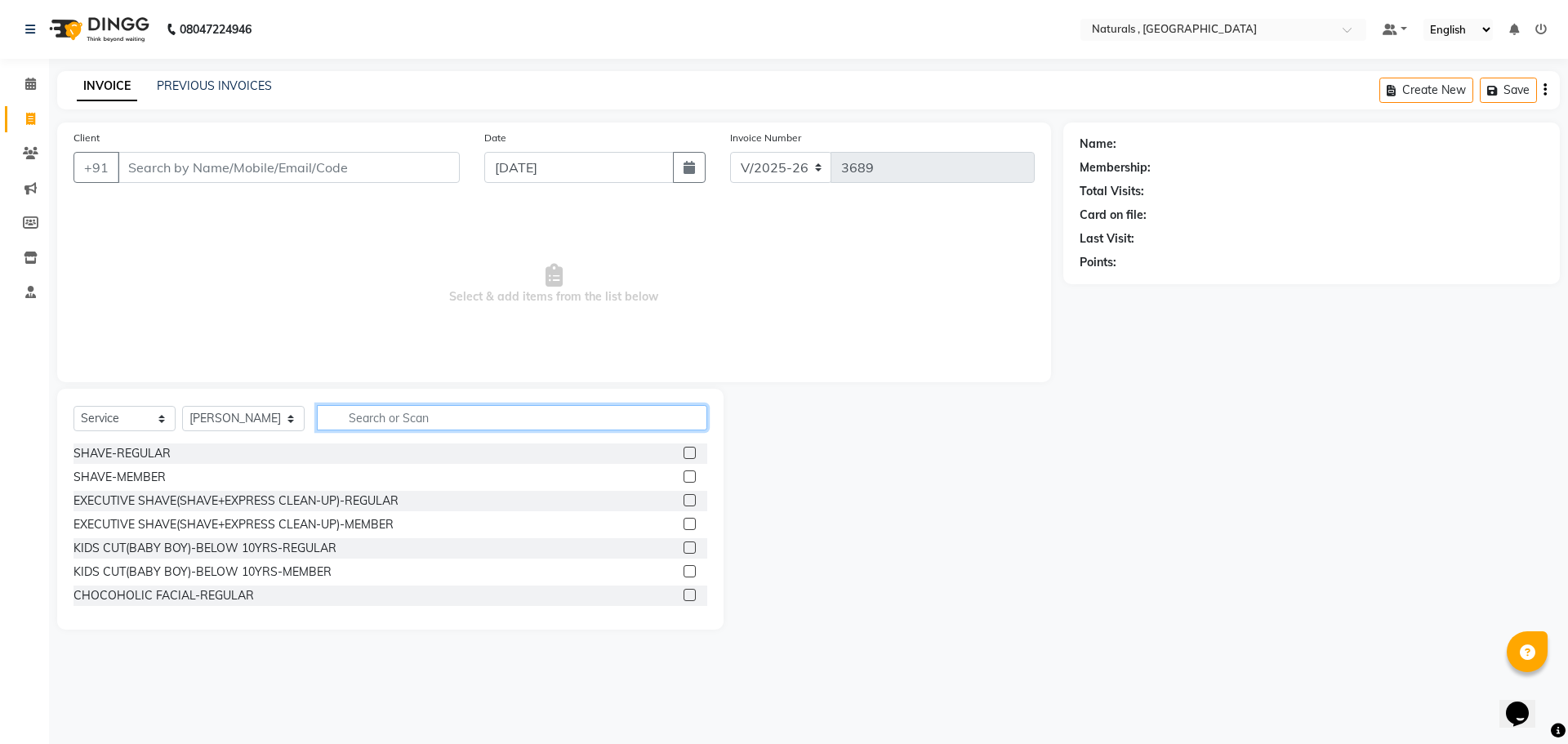
click at [437, 409] on input "text" at bounding box center [512, 418] width 391 height 26
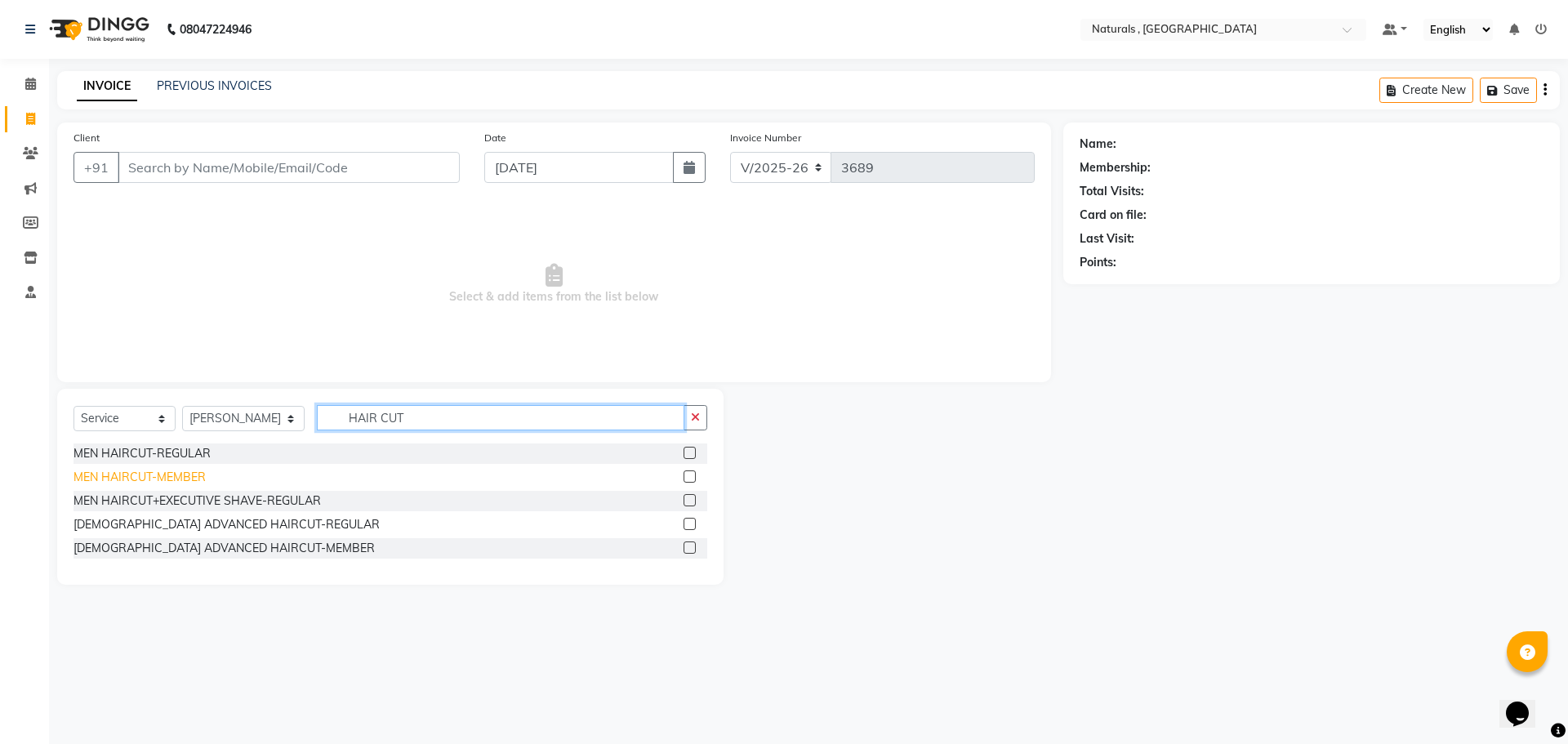
type input "HAIR CUT"
click at [196, 476] on div "MEN HAIRCUT-MEMBER" at bounding box center [139, 477] width 132 height 17
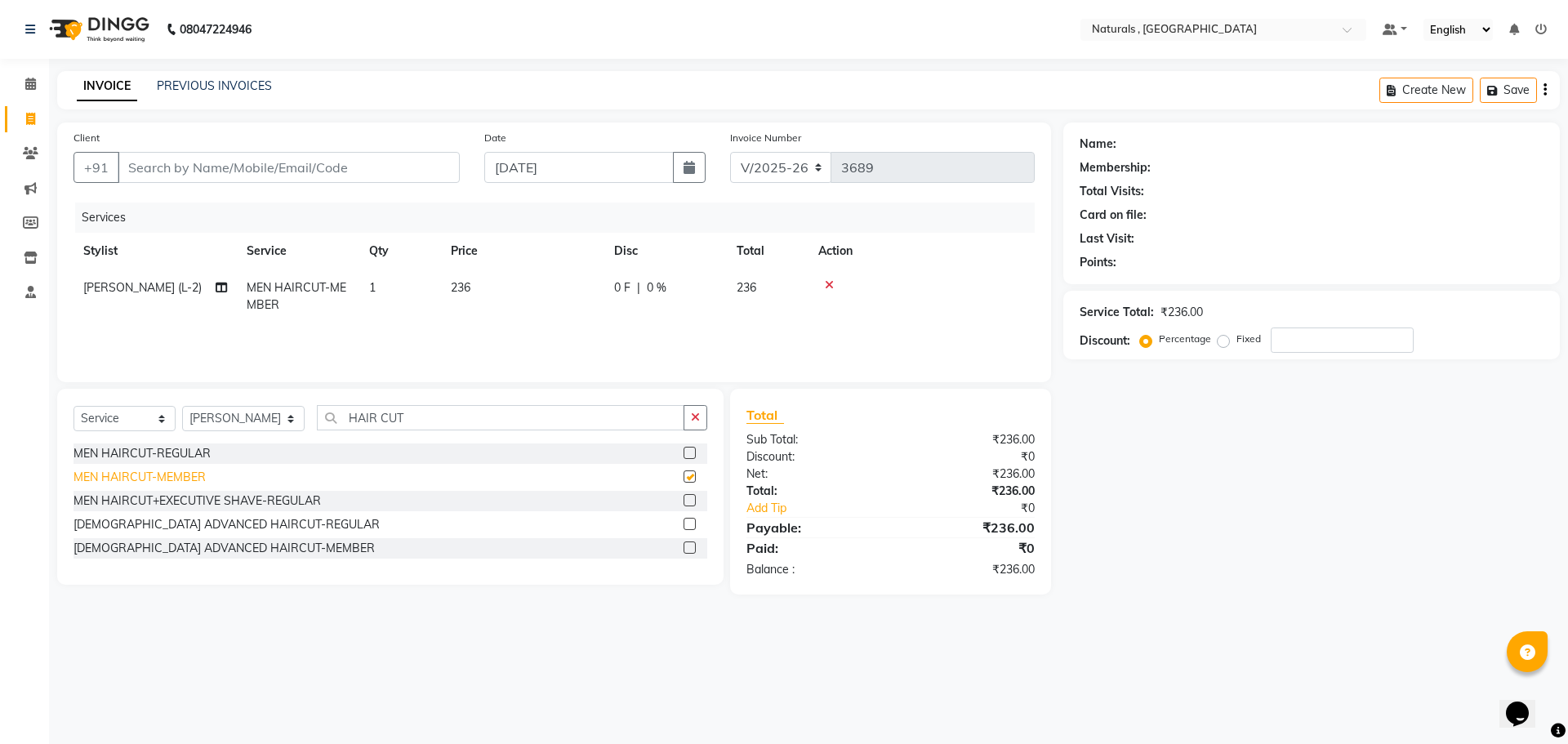
checkbox input "false"
click at [342, 165] on input "Client" at bounding box center [288, 167] width 342 height 31
type input "9"
type input "0"
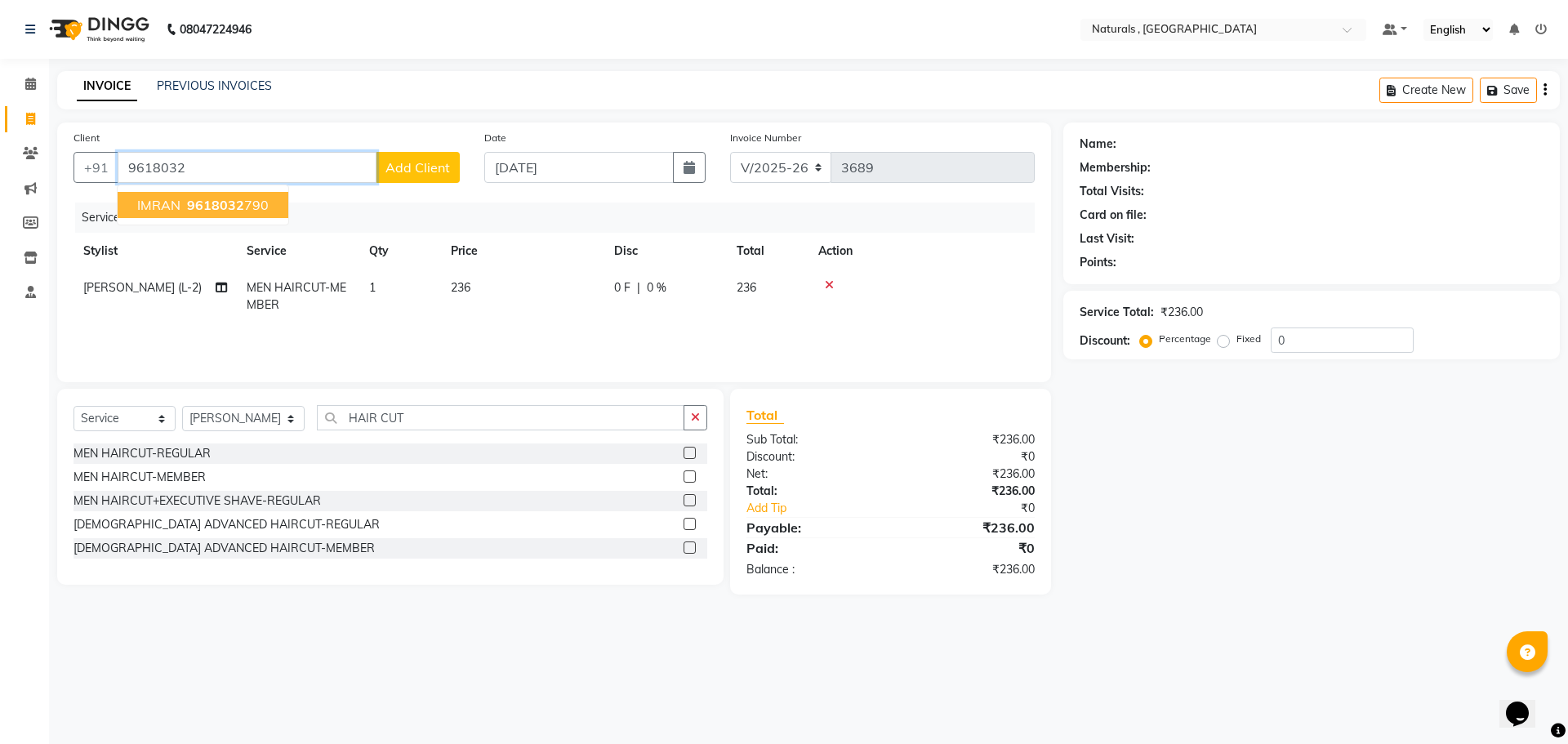
click at [273, 202] on button "IMRAN 9618032 790" at bounding box center [203, 205] width 170 height 26
type input "9618032790"
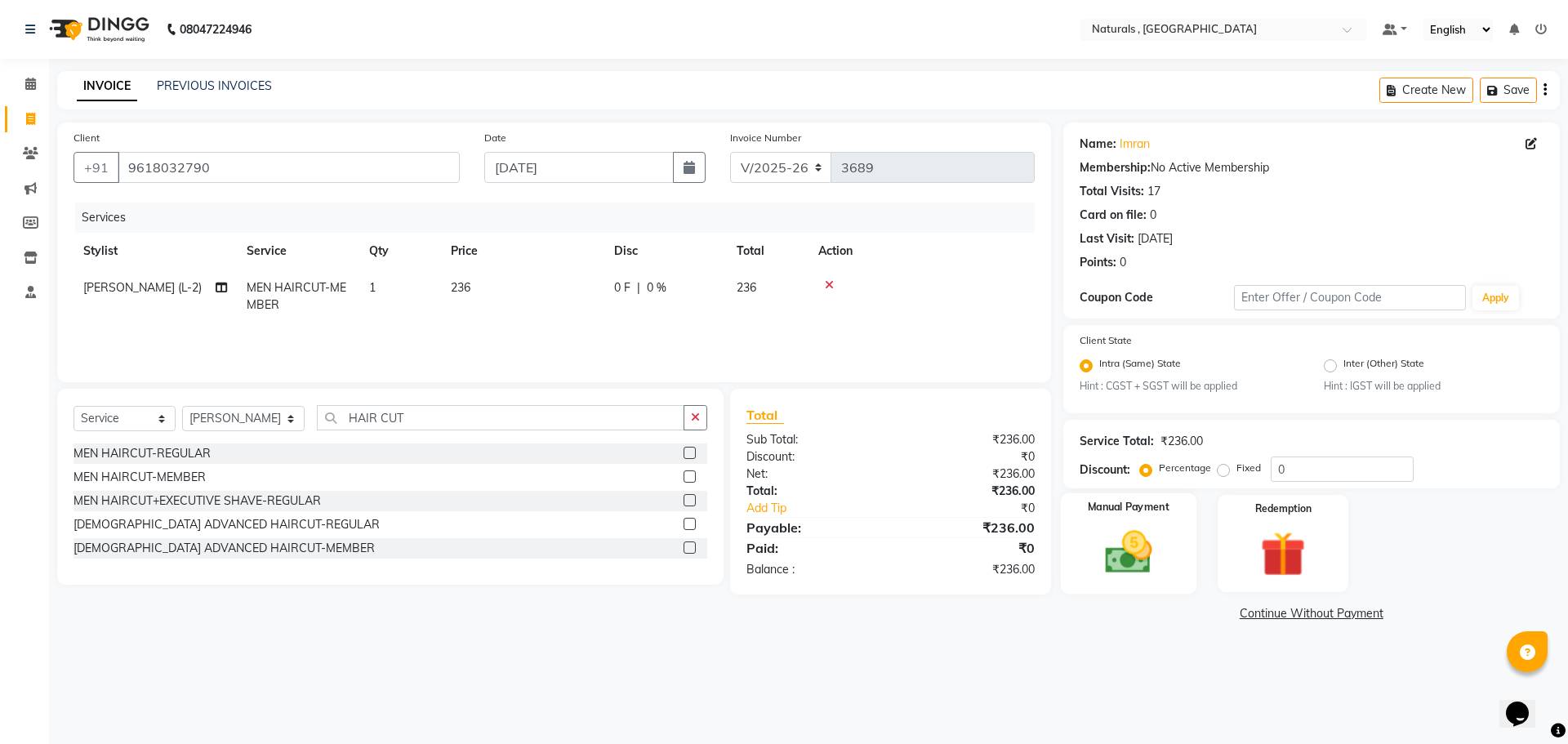
click at [1121, 535] on img at bounding box center [1128, 553] width 76 height 54
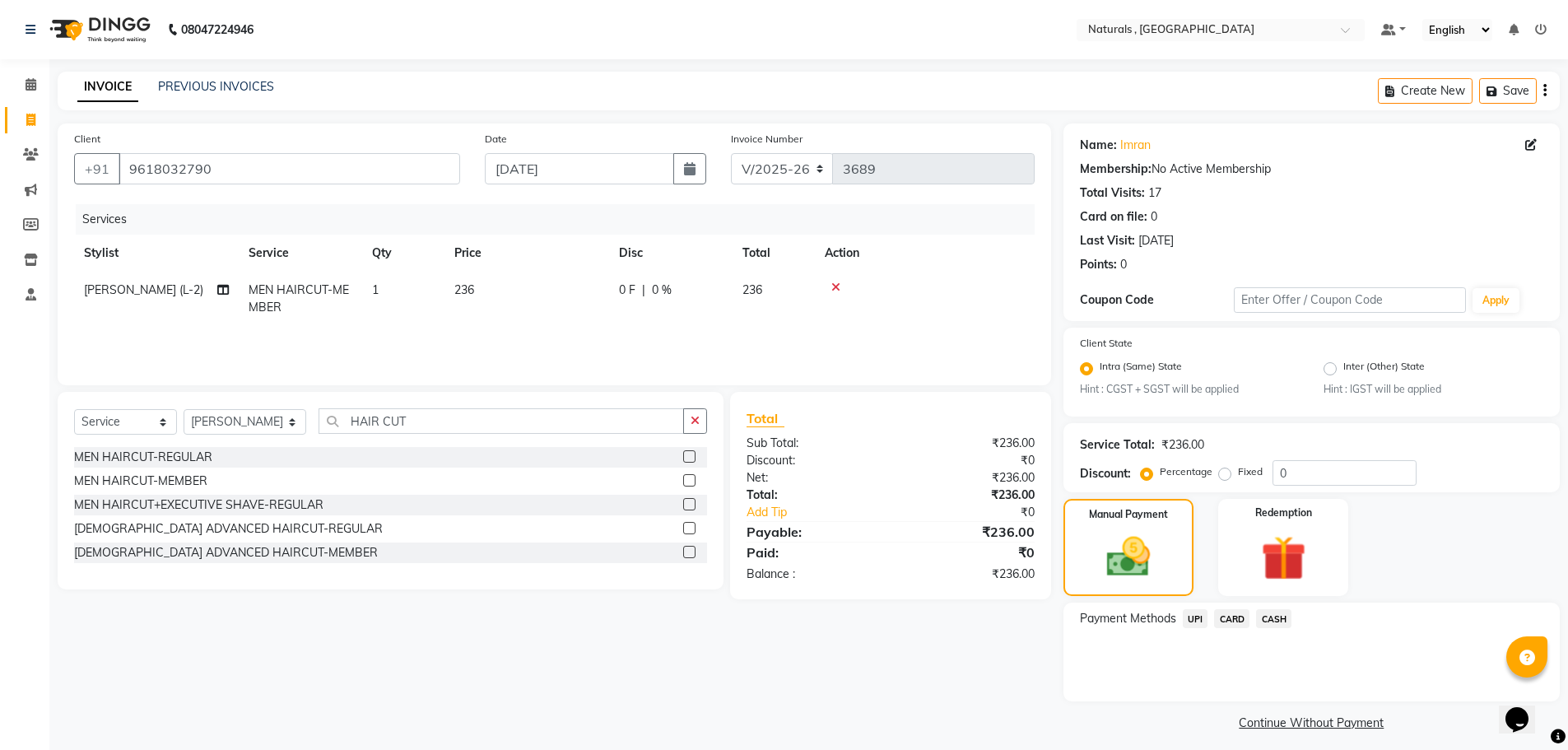
click at [1224, 611] on span "CARD" at bounding box center [1231, 619] width 36 height 19
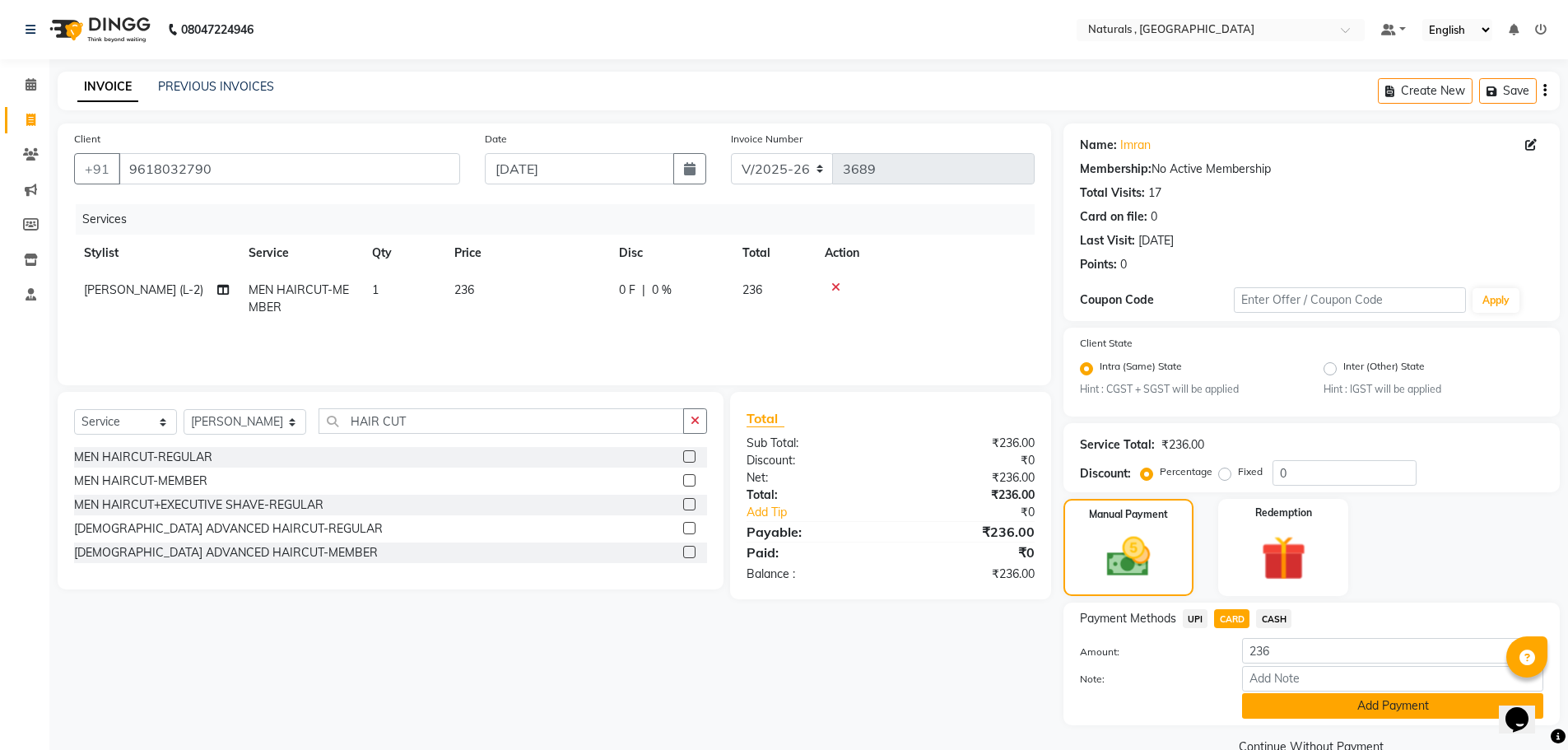
click at [1278, 713] on button "Add Payment" at bounding box center [1393, 705] width 301 height 26
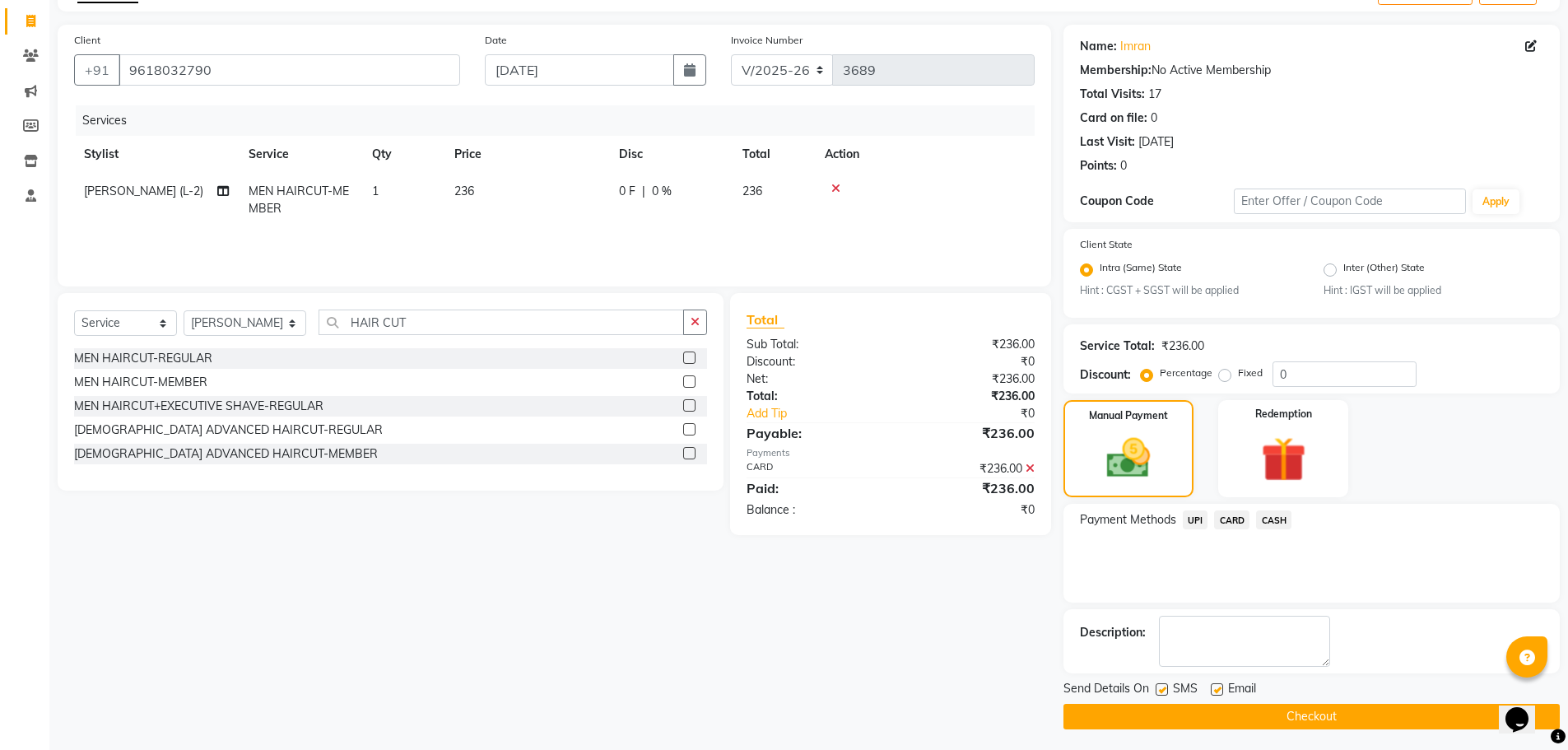
scroll to position [103, 0]
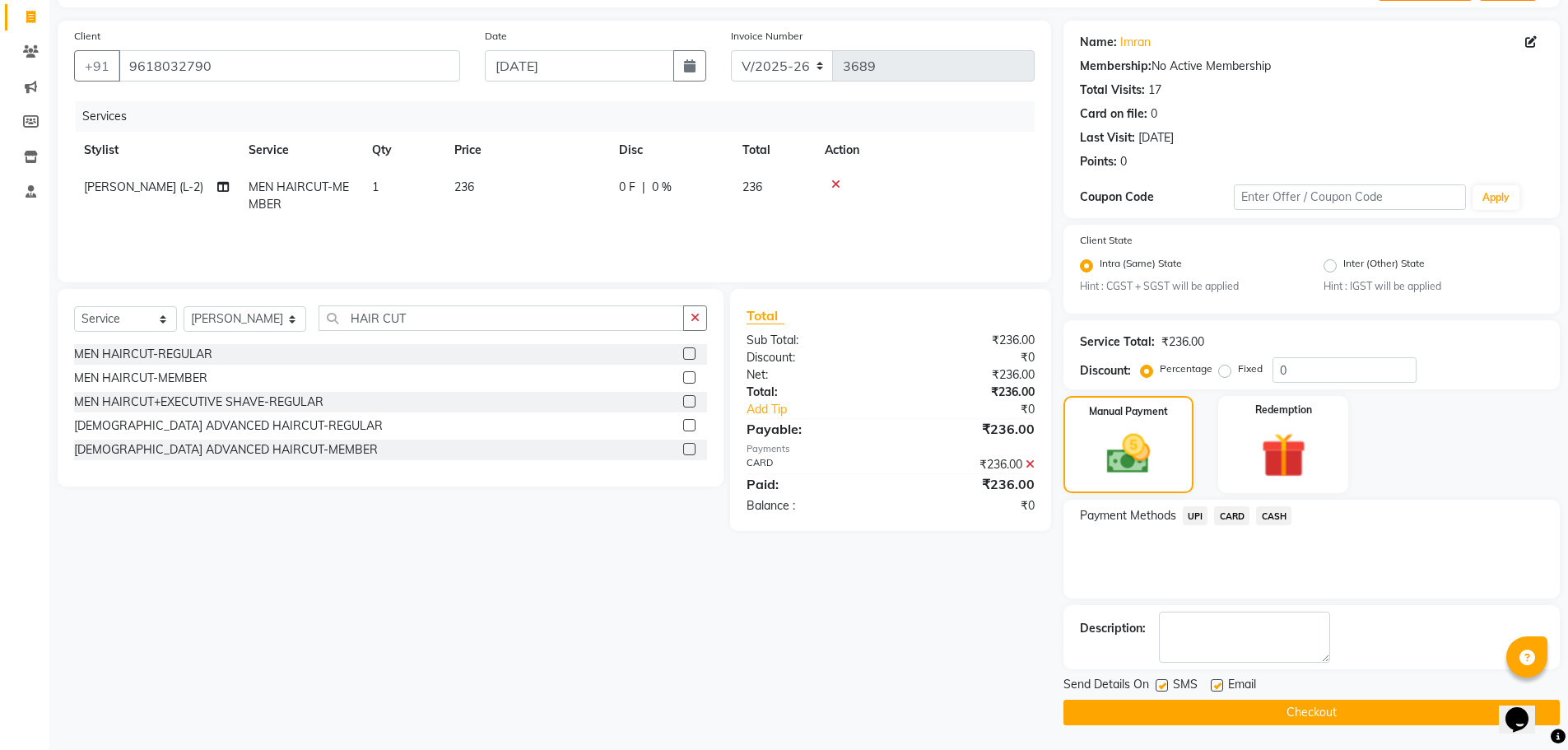
click at [1278, 713] on button "Checkout" at bounding box center [1311, 712] width 496 height 26
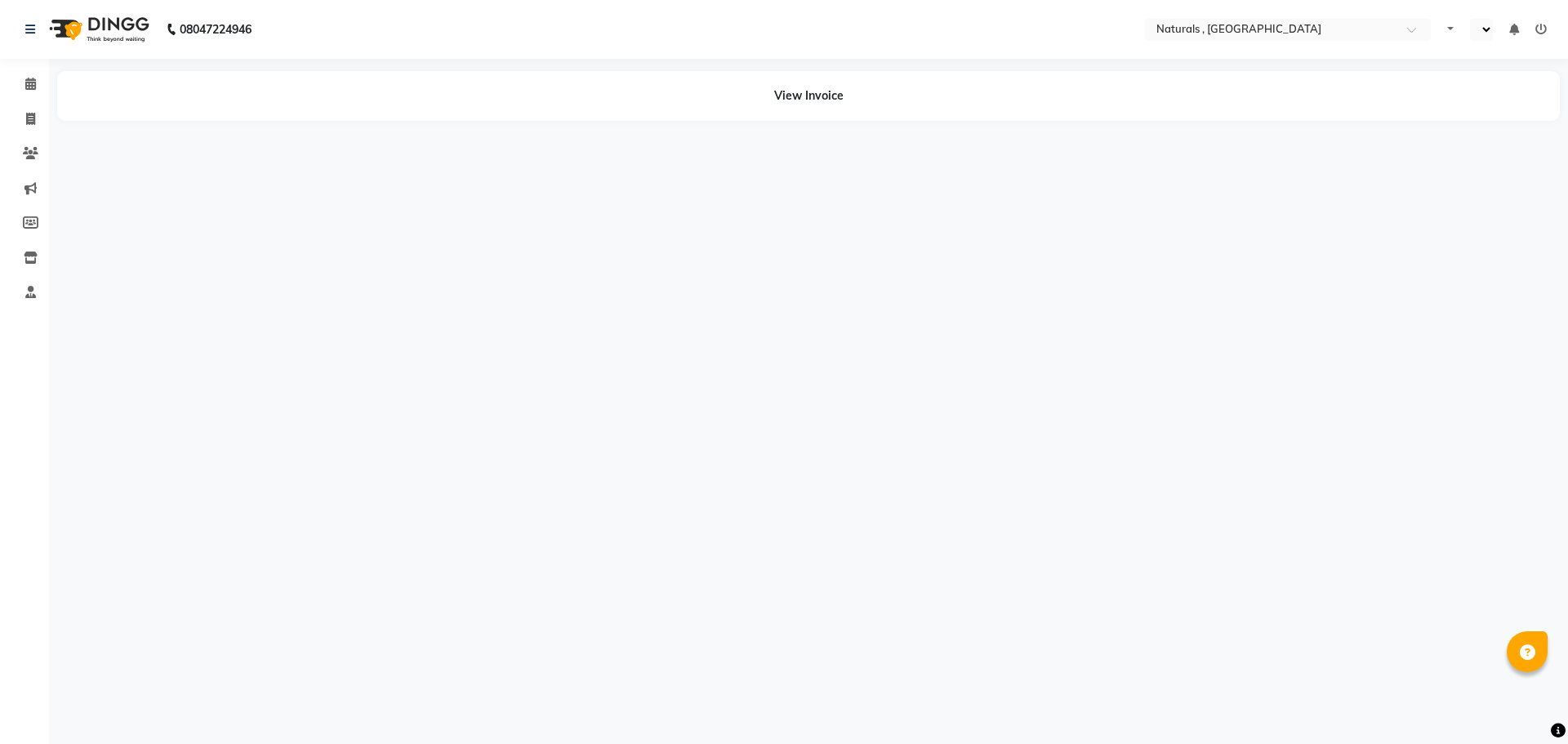
select select "en"
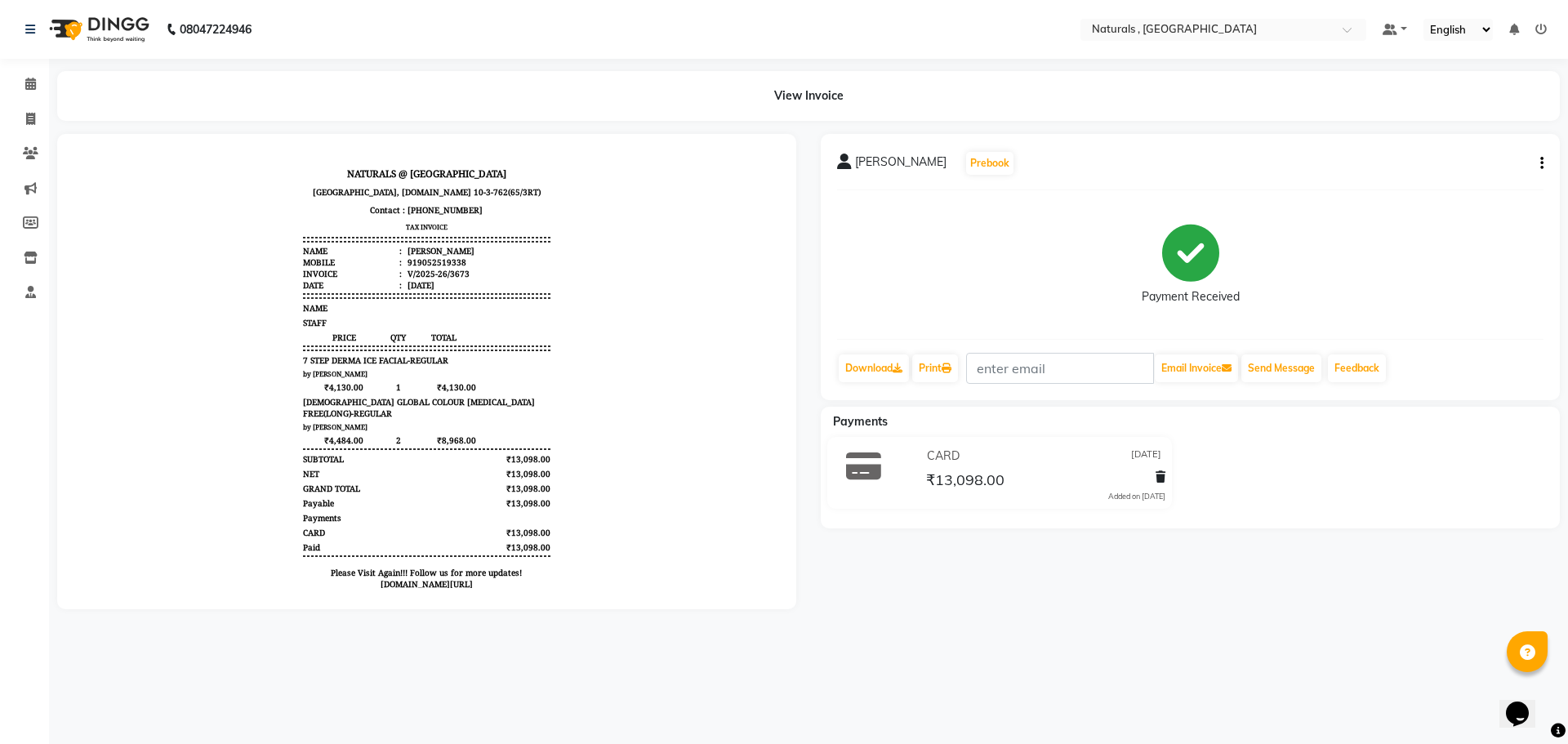
click at [1542, 164] on icon "button" at bounding box center [1541, 164] width 3 height 1
click at [1462, 201] on div "Edit Invoice" at bounding box center [1461, 193] width 112 height 20
select select "service"
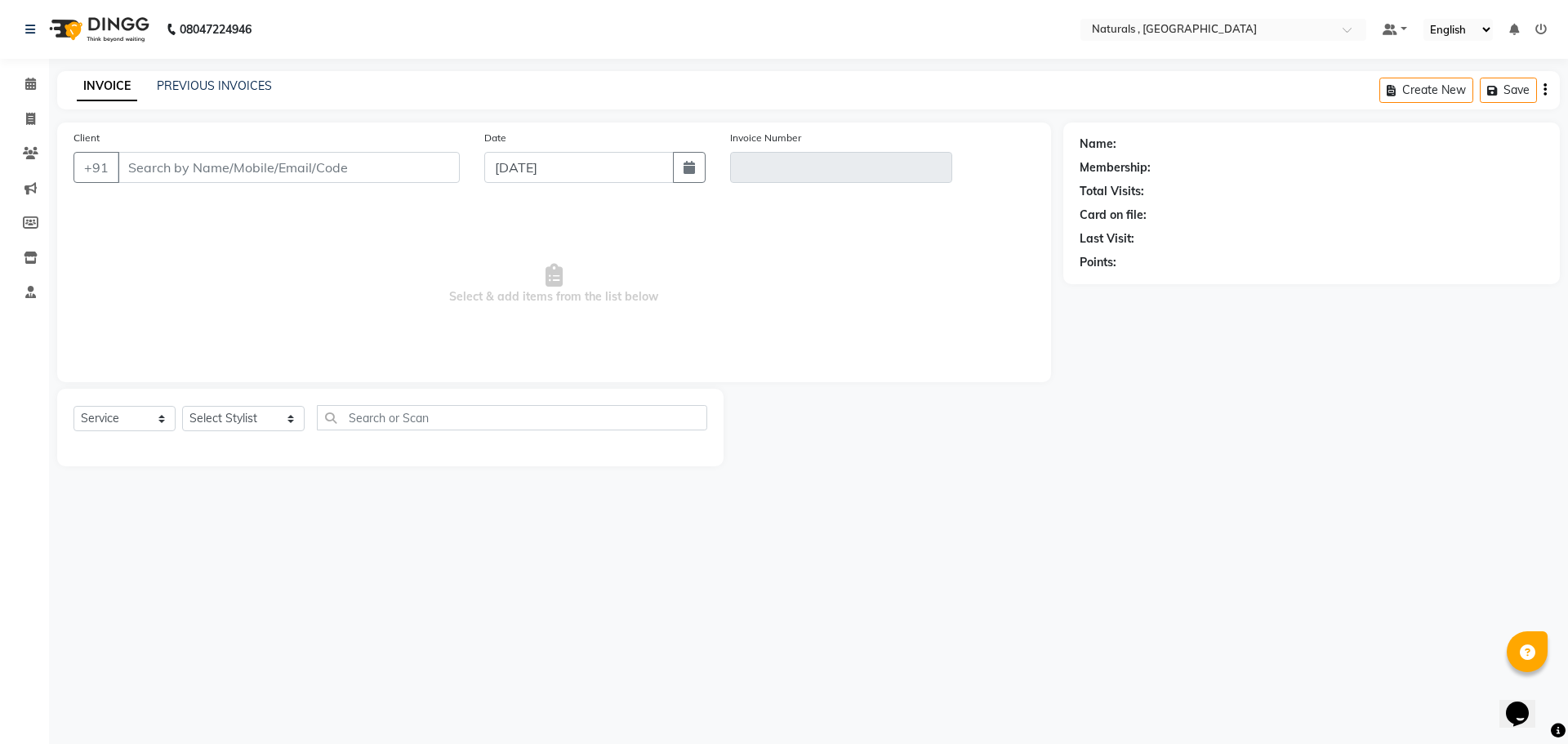
type input "9052519338"
type input "V/2025-26/3673"
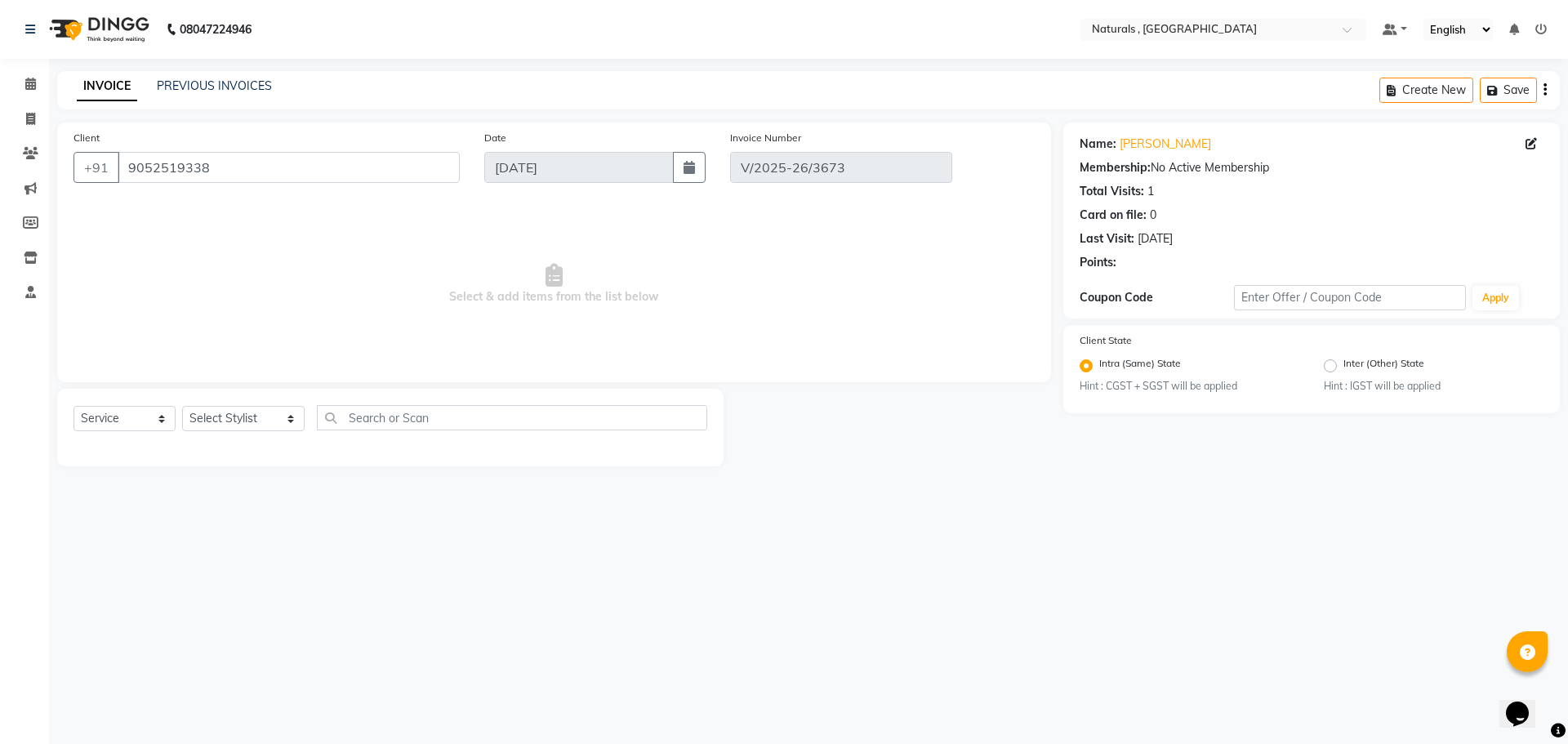
type input "[DATE]"
select select "select"
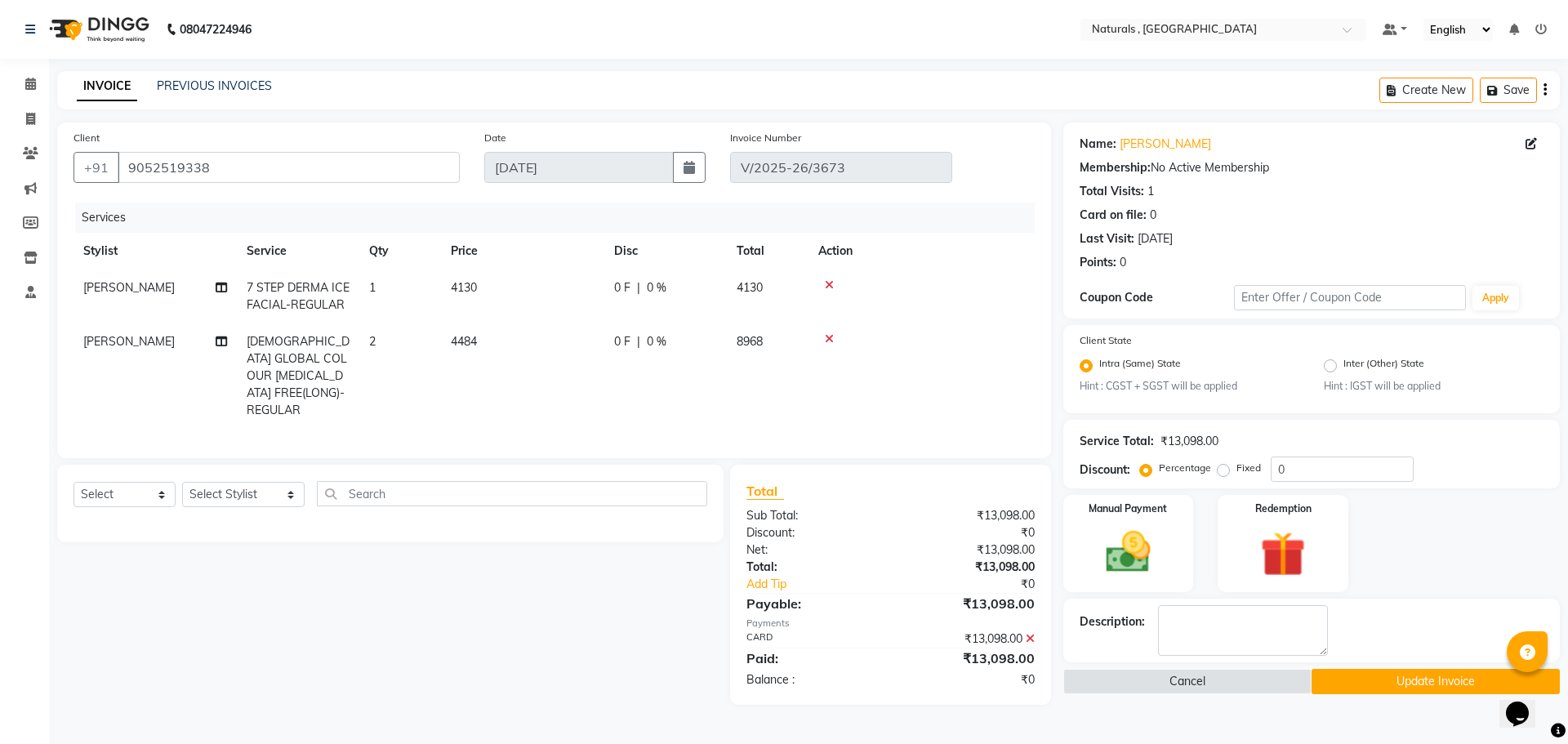
click at [139, 284] on td "[PERSON_NAME]" at bounding box center [155, 296] width 164 height 54
select select "72475"
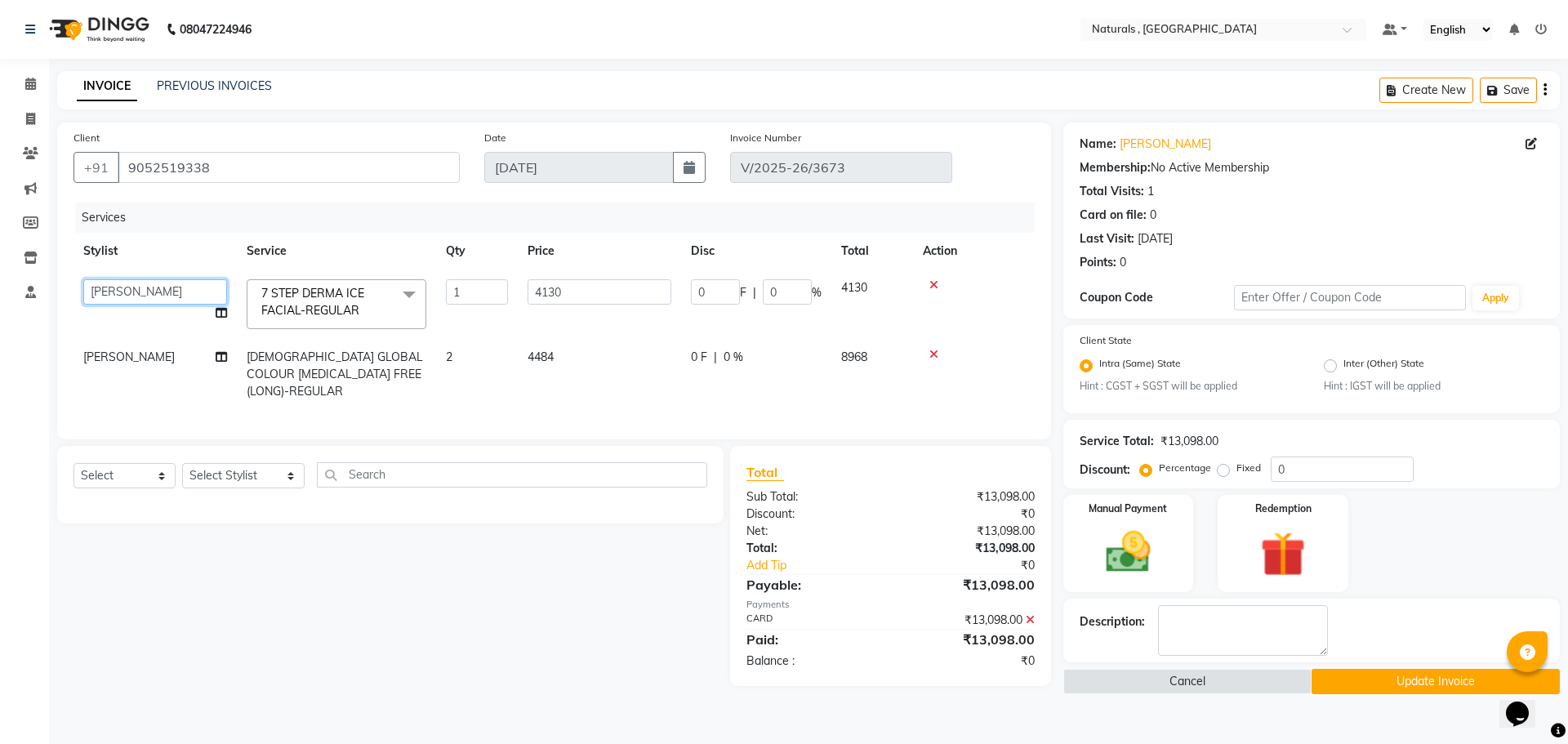
click at [139, 284] on select "ASFIYA (L-3) BHAGYA SHREE GM [PERSON_NAME] (L-2) [PERSON_NAME] ( L-2 ) [PERSON_…" at bounding box center [155, 291] width 144 height 26
select select "40756"
click at [111, 365] on td "[PERSON_NAME]" at bounding box center [155, 374] width 164 height 71
select select "72475"
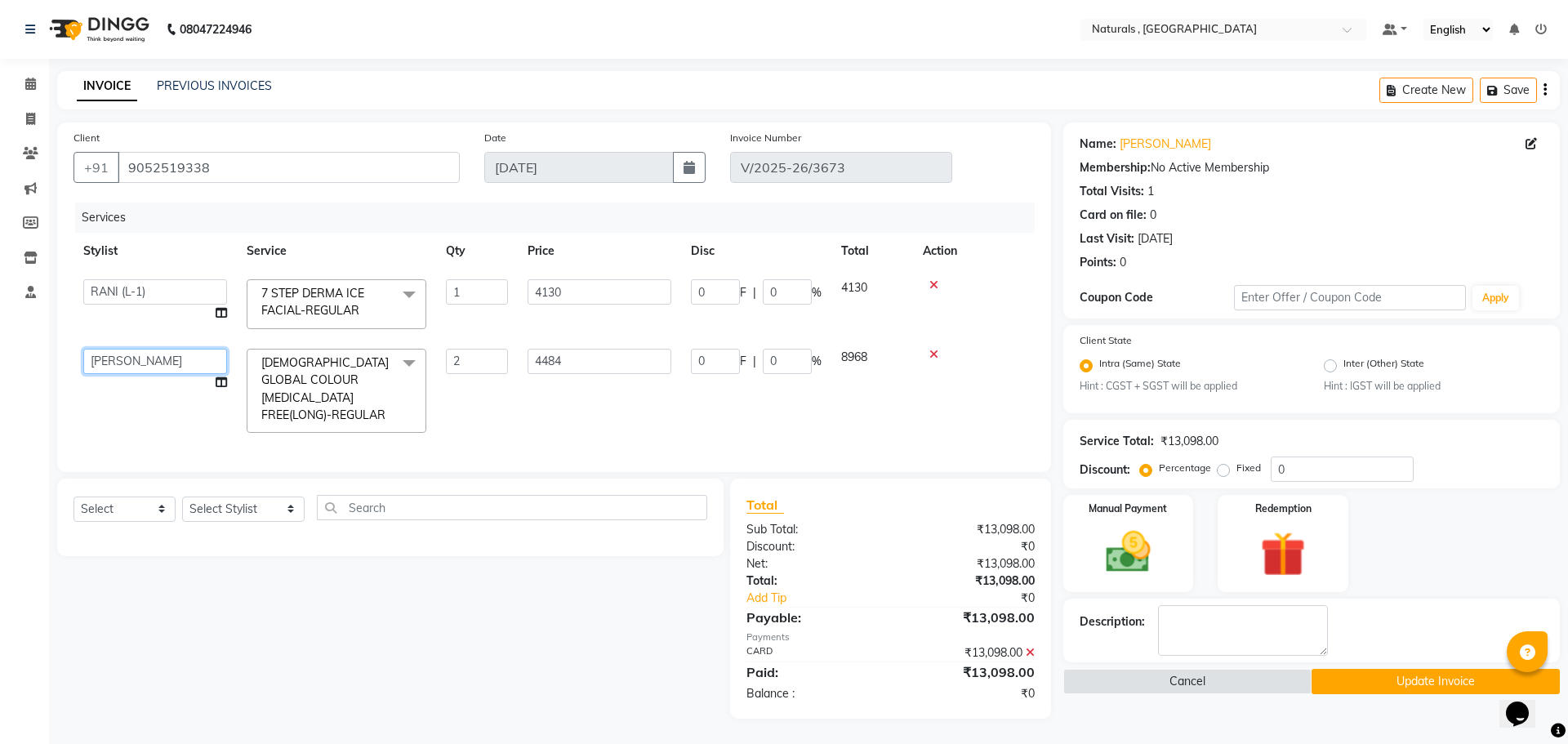
click at [117, 359] on select "ASFIYA (L-3) BHAGYA SHREE GM [PERSON_NAME] (L-2) [PERSON_NAME] ( L-2 ) [PERSON_…" at bounding box center [155, 361] width 144 height 26
select select "74680"
click at [1360, 686] on button "Update Invoice" at bounding box center [1436, 681] width 248 height 26
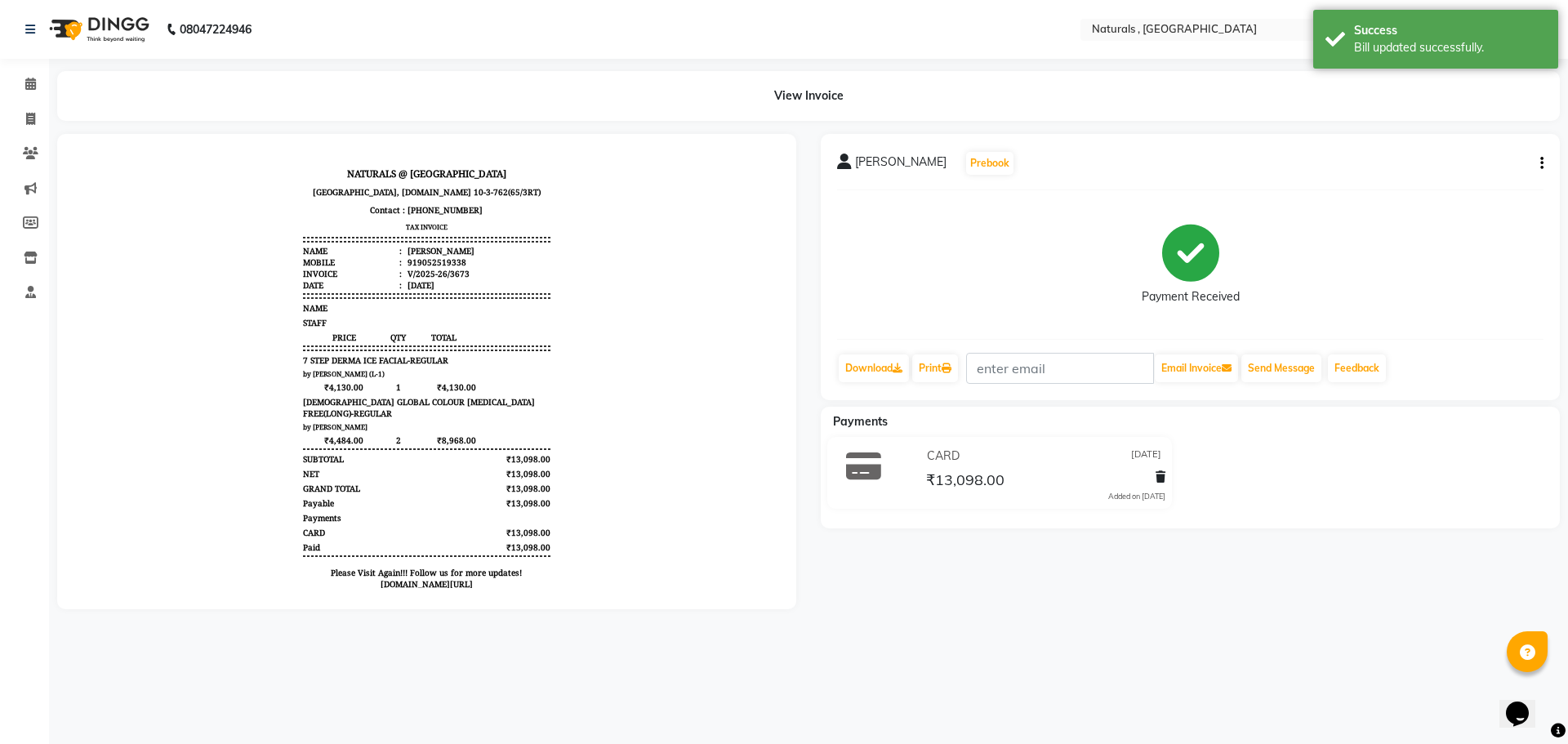
click at [447, 401] on span "[DEMOGRAPHIC_DATA] GLOBAL COLOUR [MEDICAL_DATA] FREE(LONG)-REGULAR" at bounding box center [426, 407] width 247 height 23
click at [949, 371] on icon at bounding box center [946, 368] width 10 height 10
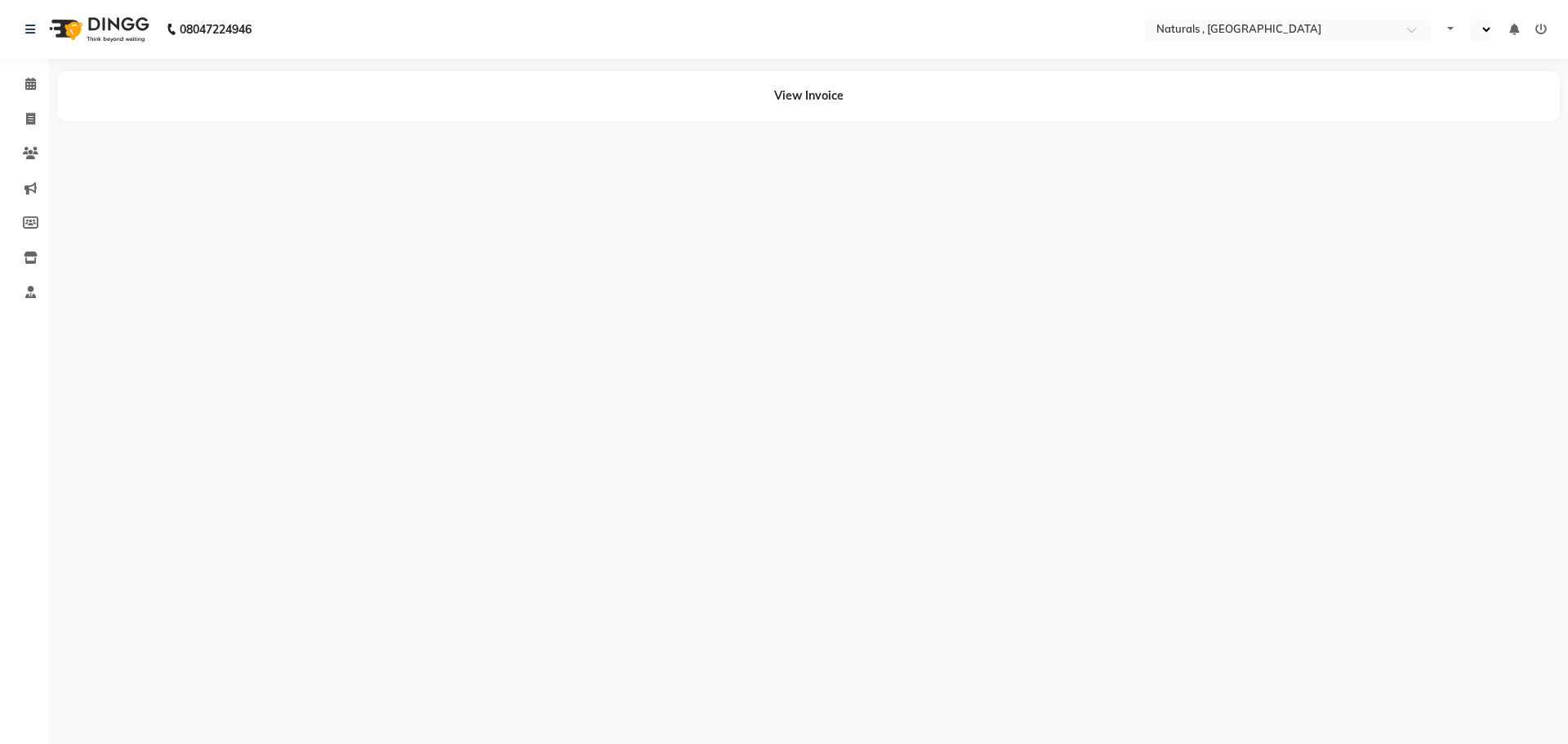
select select "en"
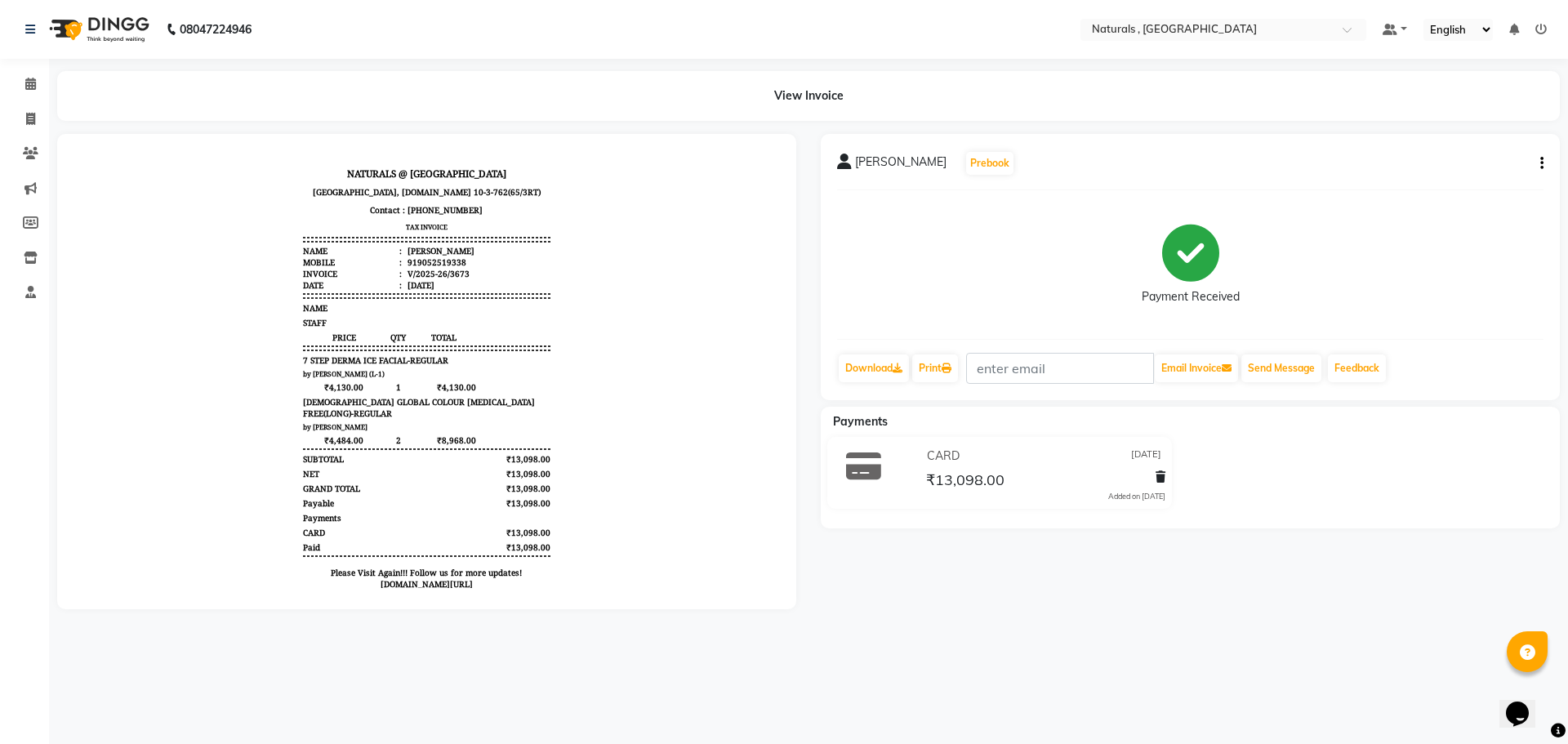
click at [1542, 164] on icon "button" at bounding box center [1541, 164] width 3 height 1
click at [1424, 190] on div "Edit Invoice" at bounding box center [1461, 193] width 112 height 20
select select "service"
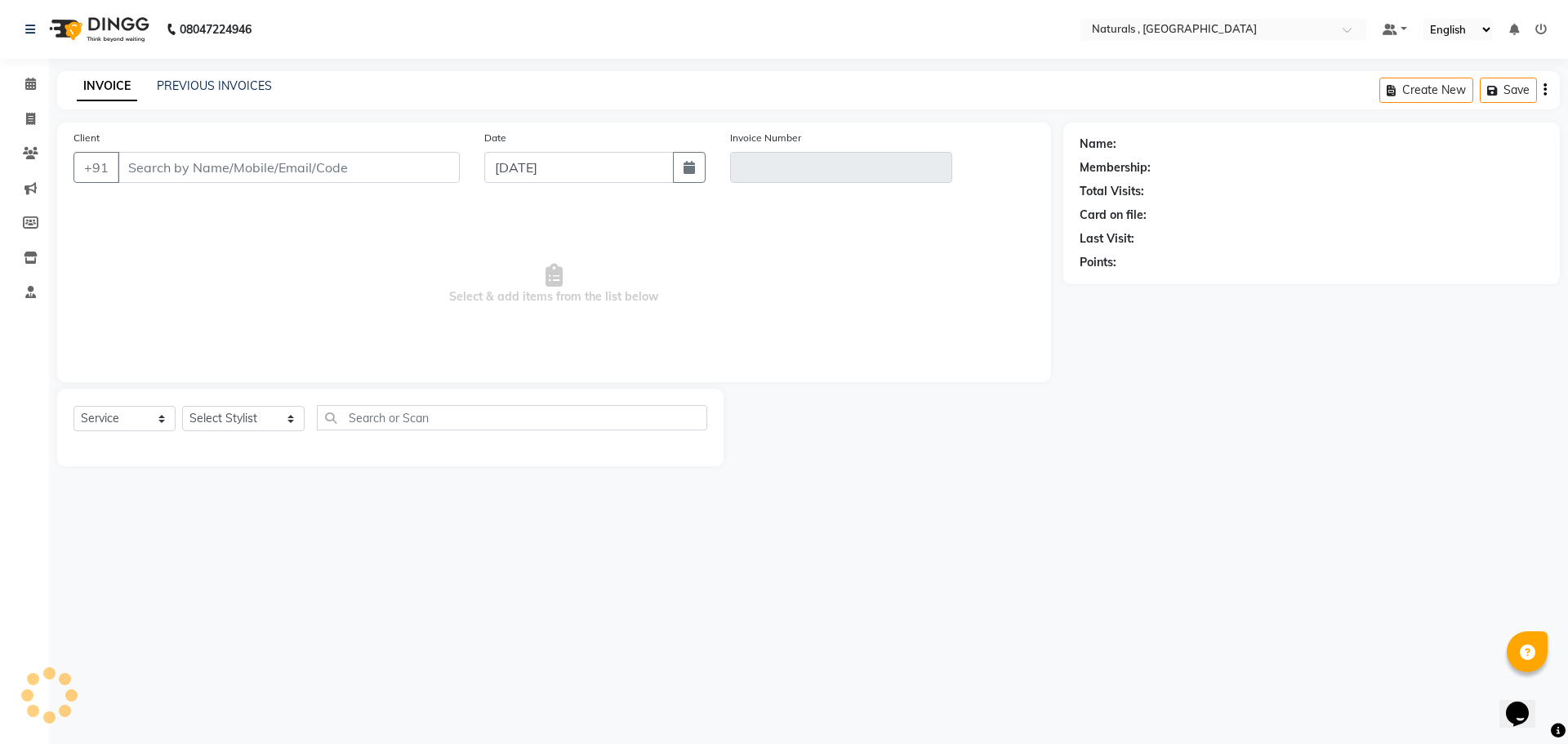
type input "9052519338"
type input "V/2025-26/3673"
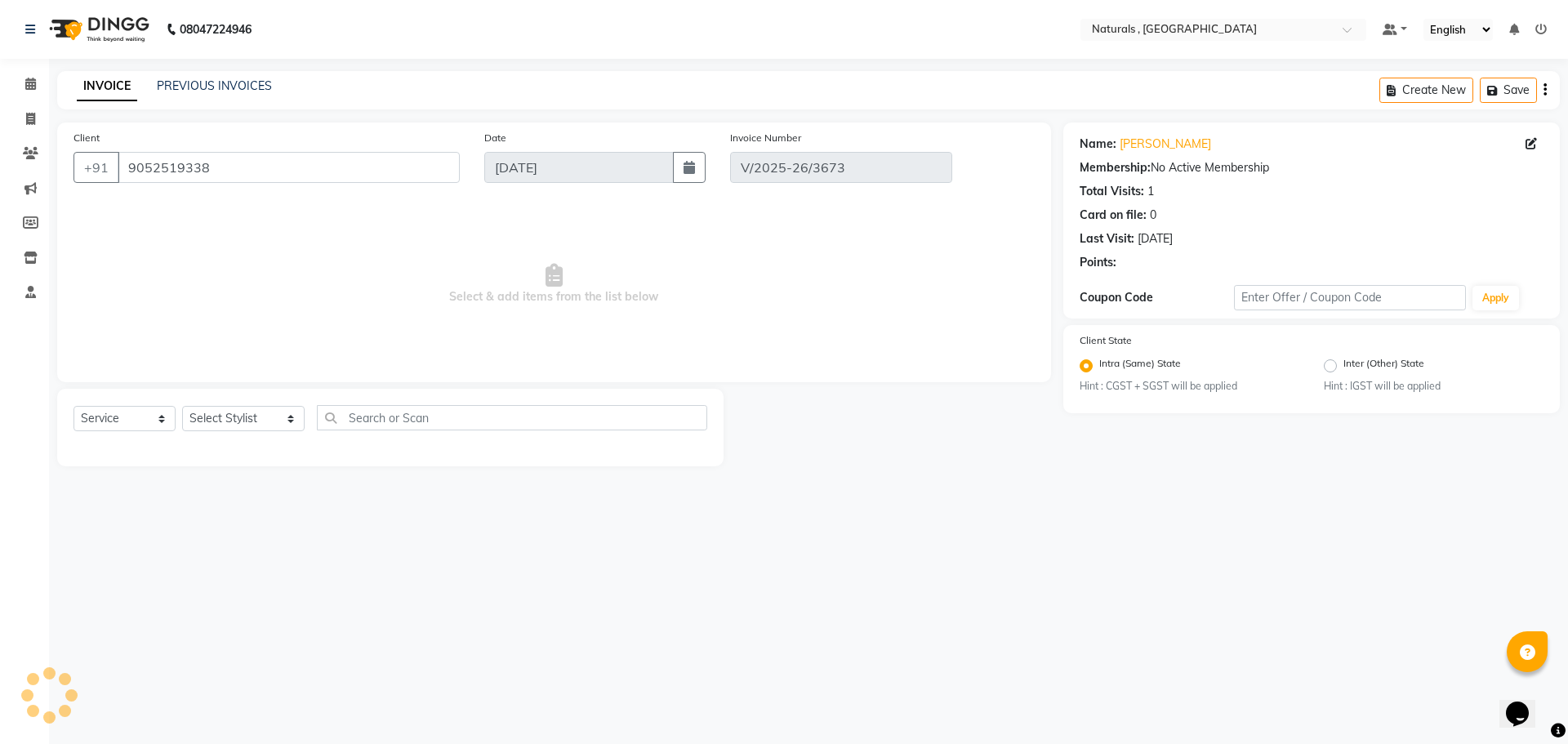
type input "[DATE]"
select select "select"
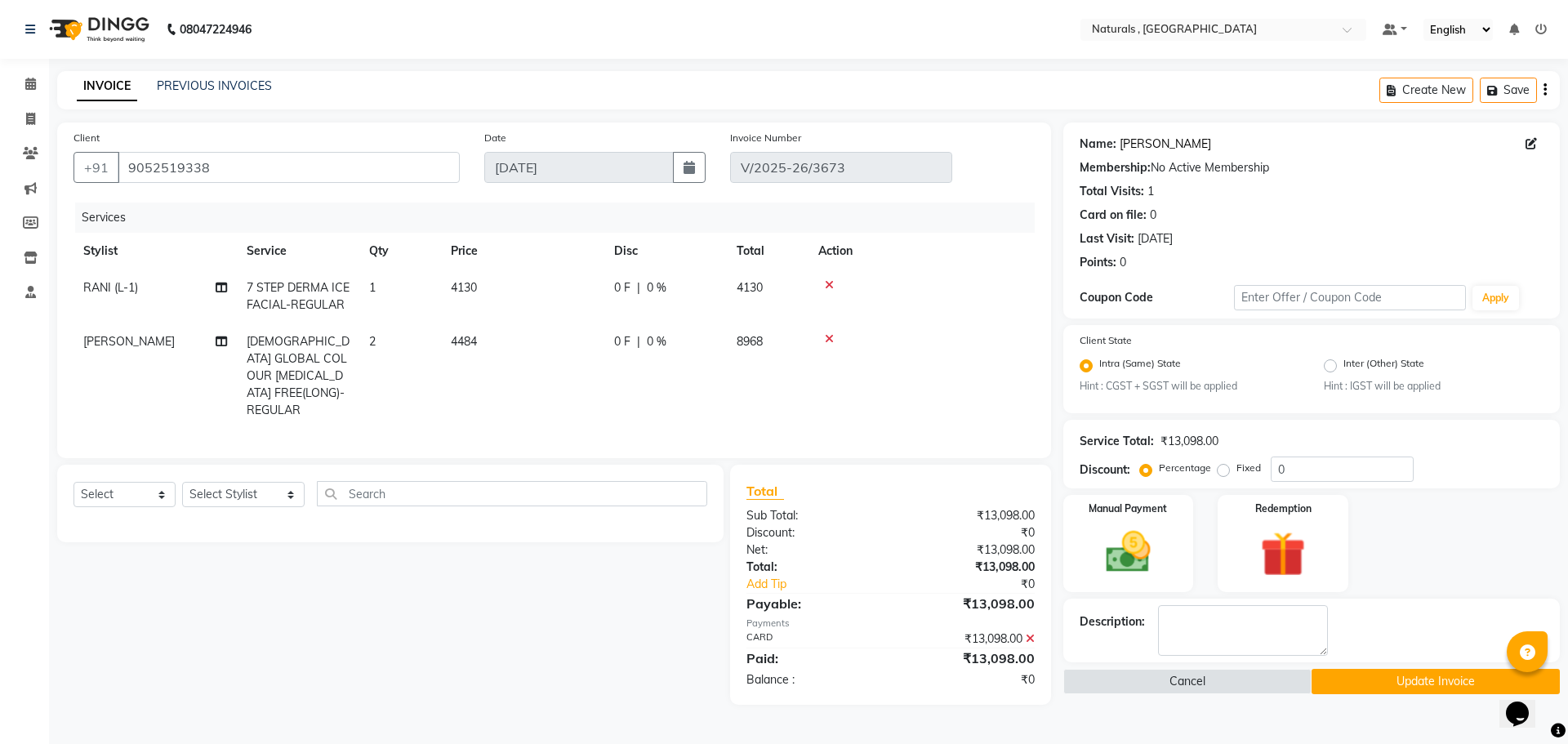
click at [1155, 141] on link "[PERSON_NAME]" at bounding box center [1165, 144] width 91 height 17
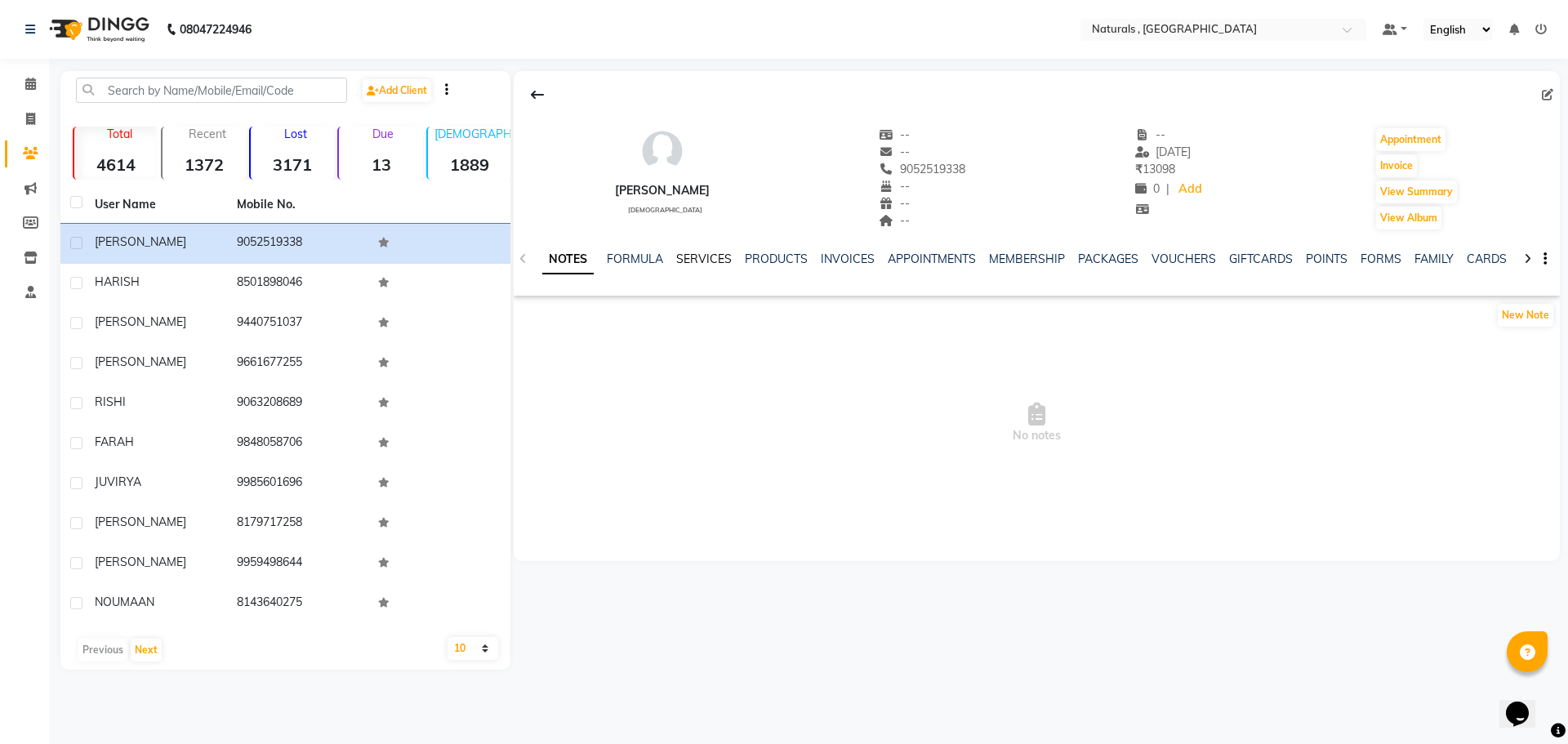
click at [695, 259] on link "SERVICES" at bounding box center [704, 258] width 55 height 14
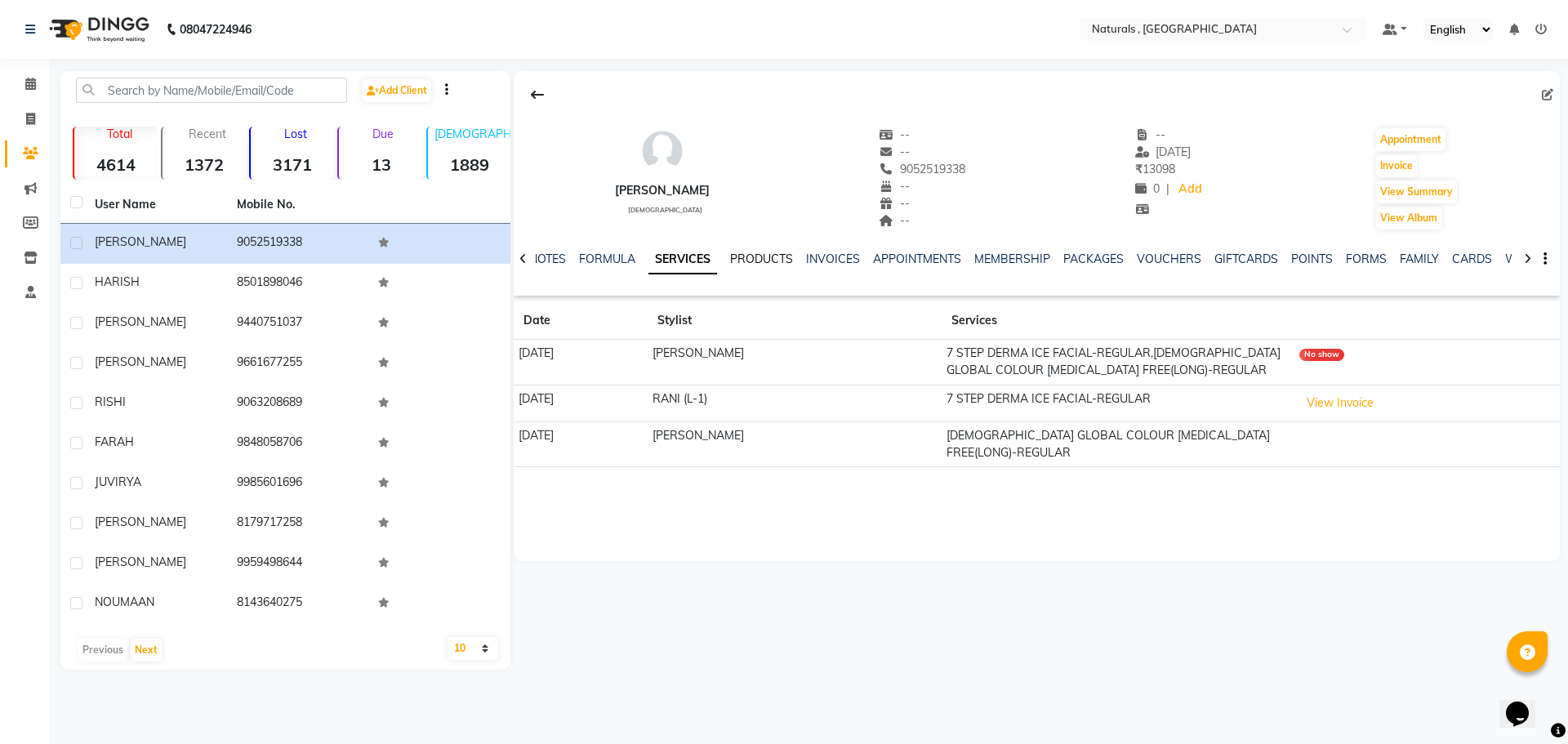
click at [764, 258] on link "PRODUCTS" at bounding box center [762, 258] width 63 height 14
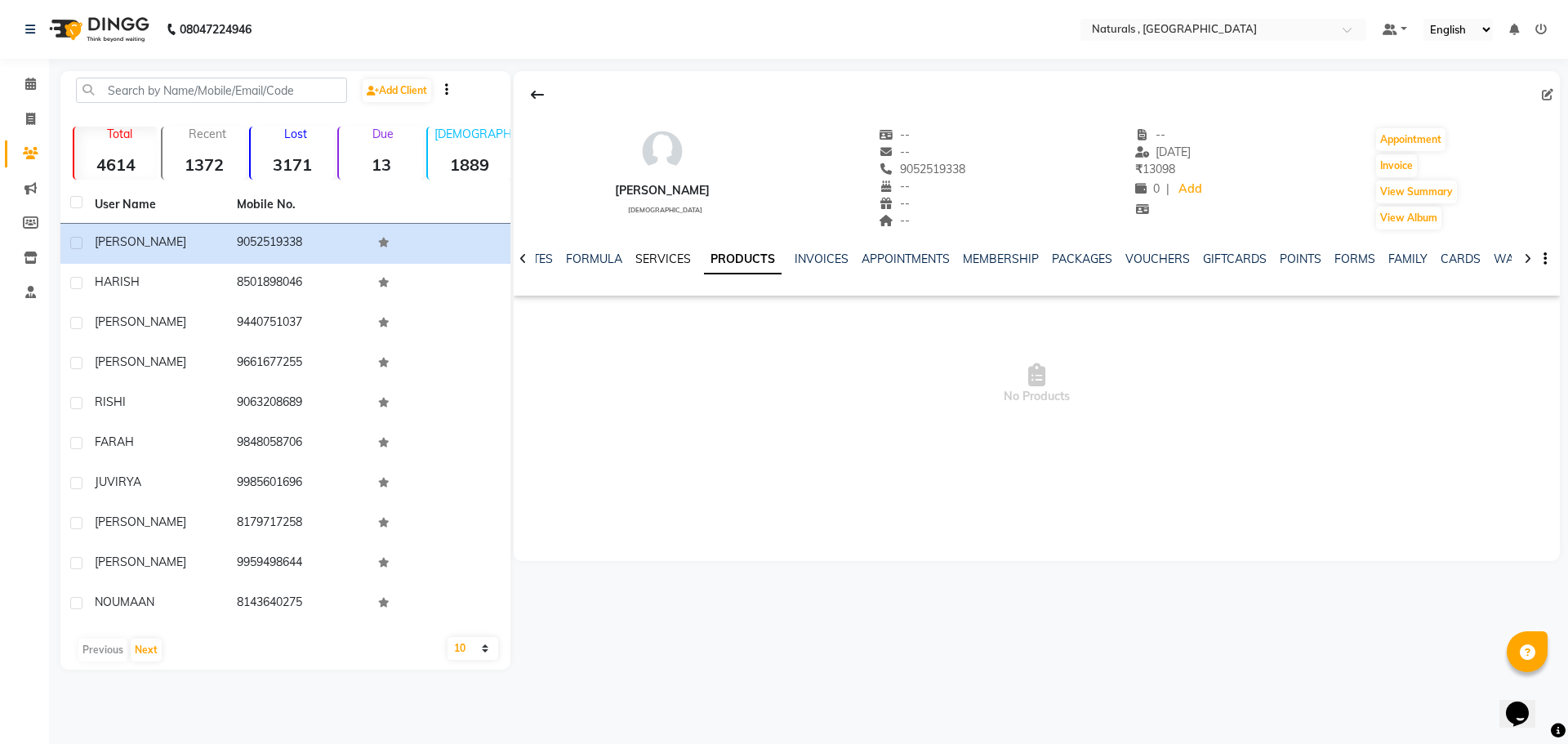
click at [646, 259] on link "SERVICES" at bounding box center [663, 258] width 55 height 14
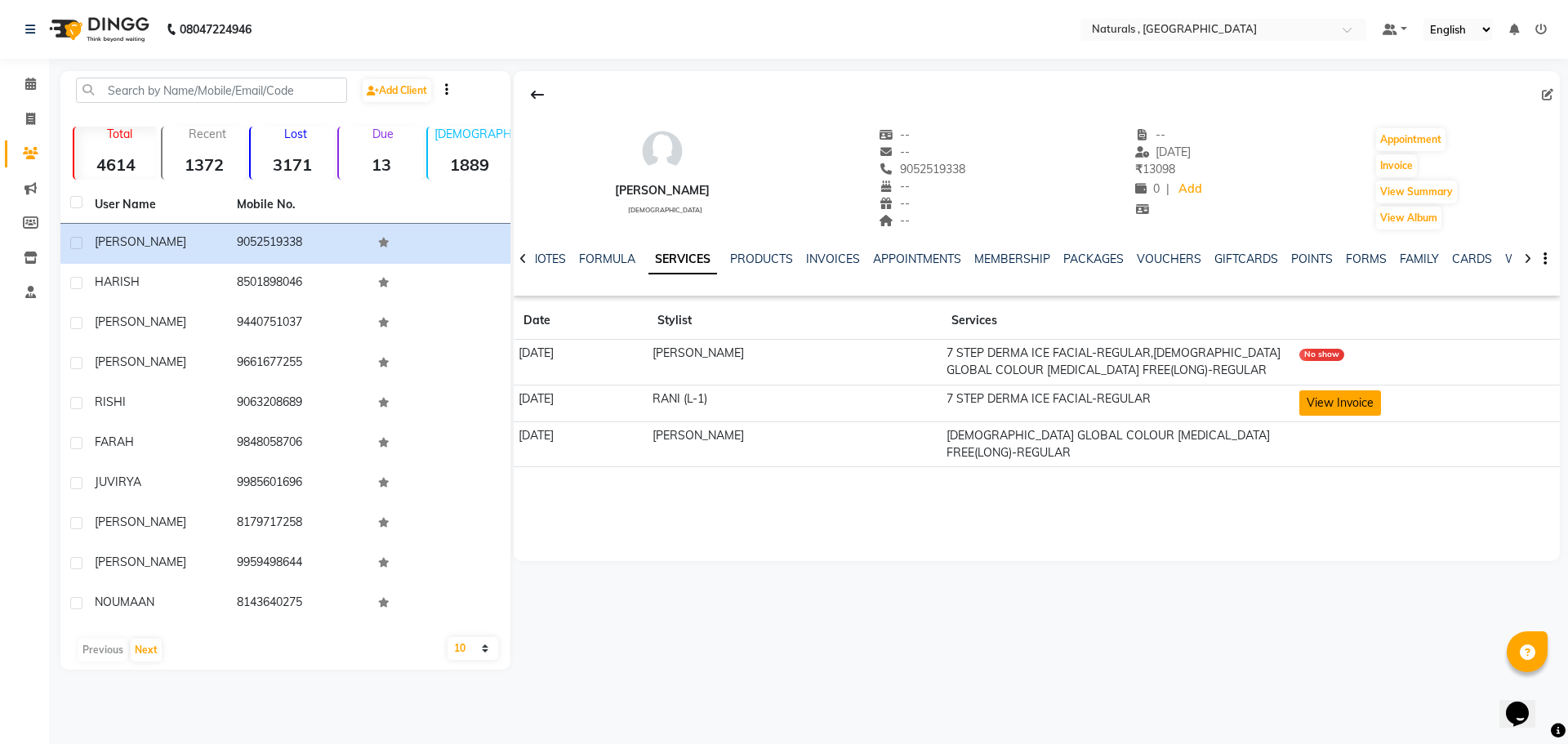
click at [1354, 401] on button "View Invoice" at bounding box center [1340, 402] width 82 height 26
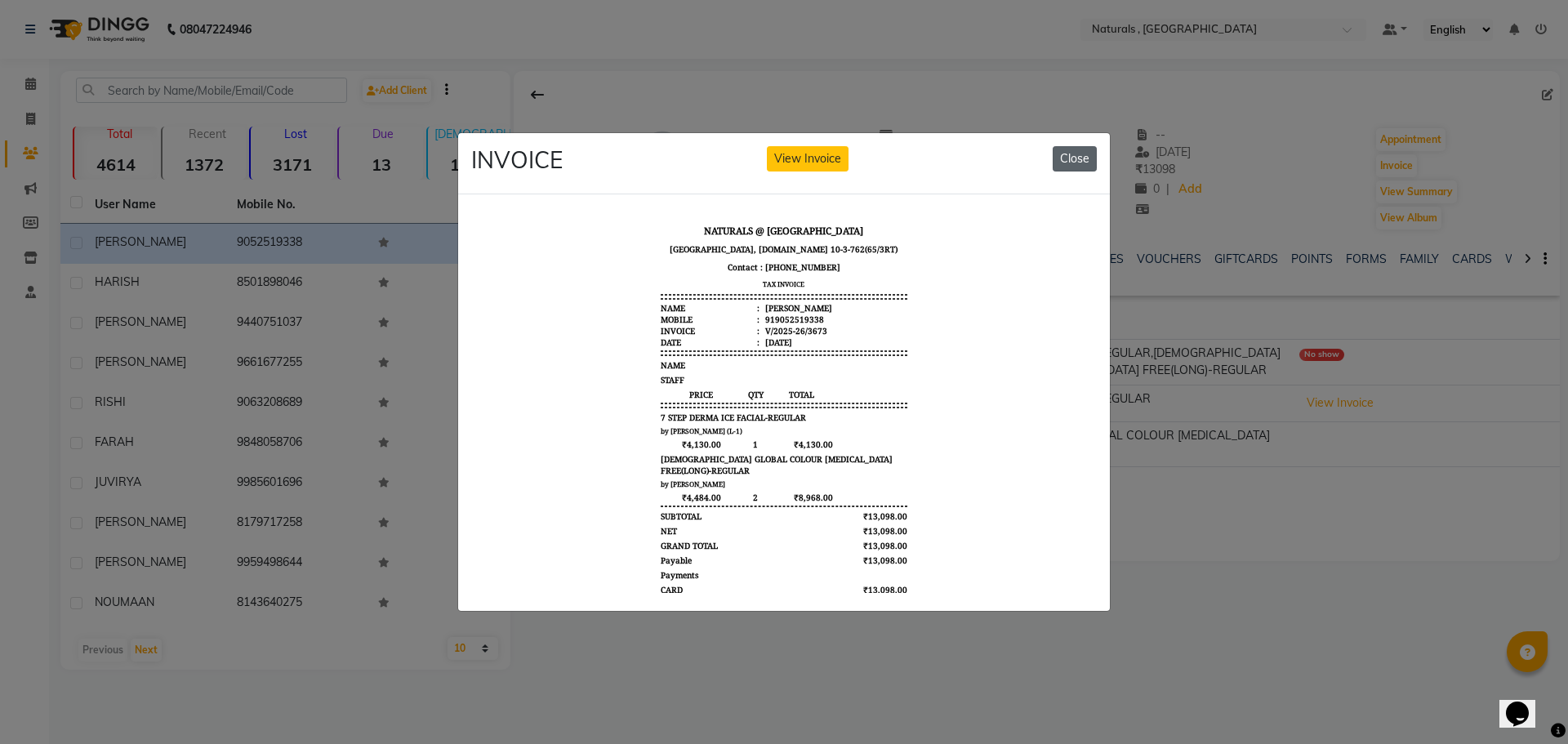
click at [1089, 160] on button "Close" at bounding box center [1075, 159] width 44 height 26
